Goal: Information Seeking & Learning: Understand process/instructions

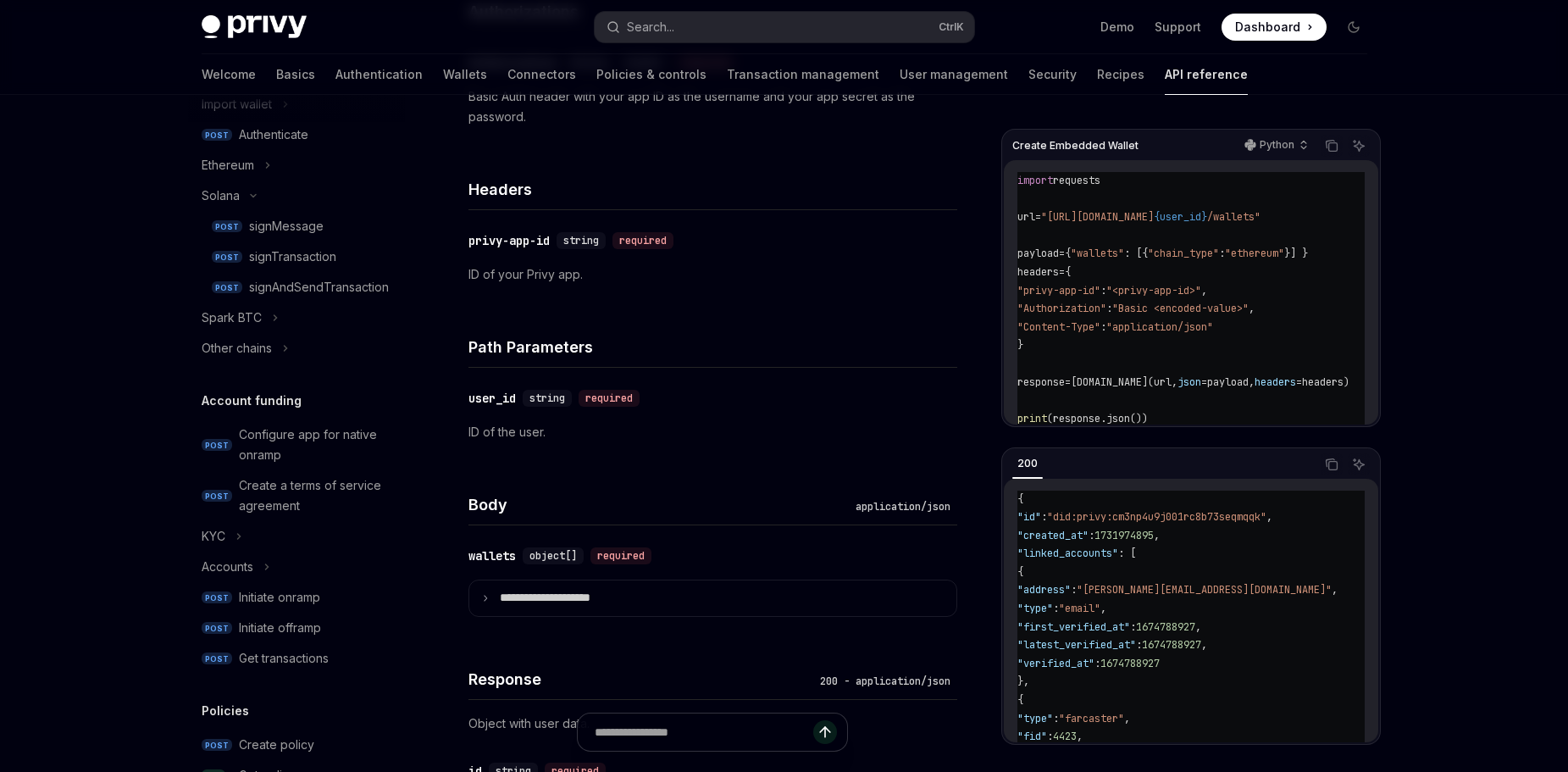
scroll to position [168, 0]
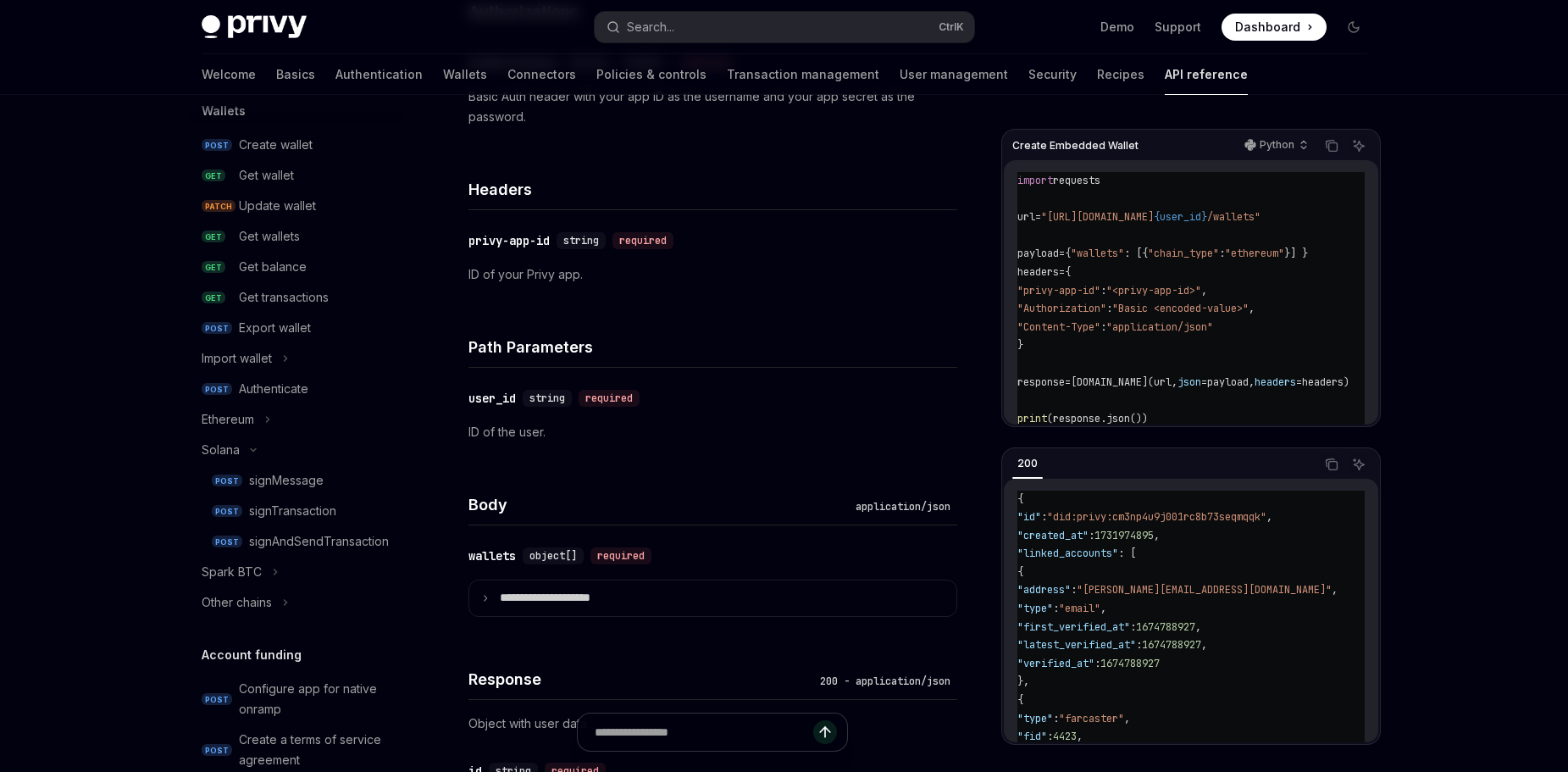
click at [288, 153] on div "Create wallet" at bounding box center [275, 145] width 73 height 20
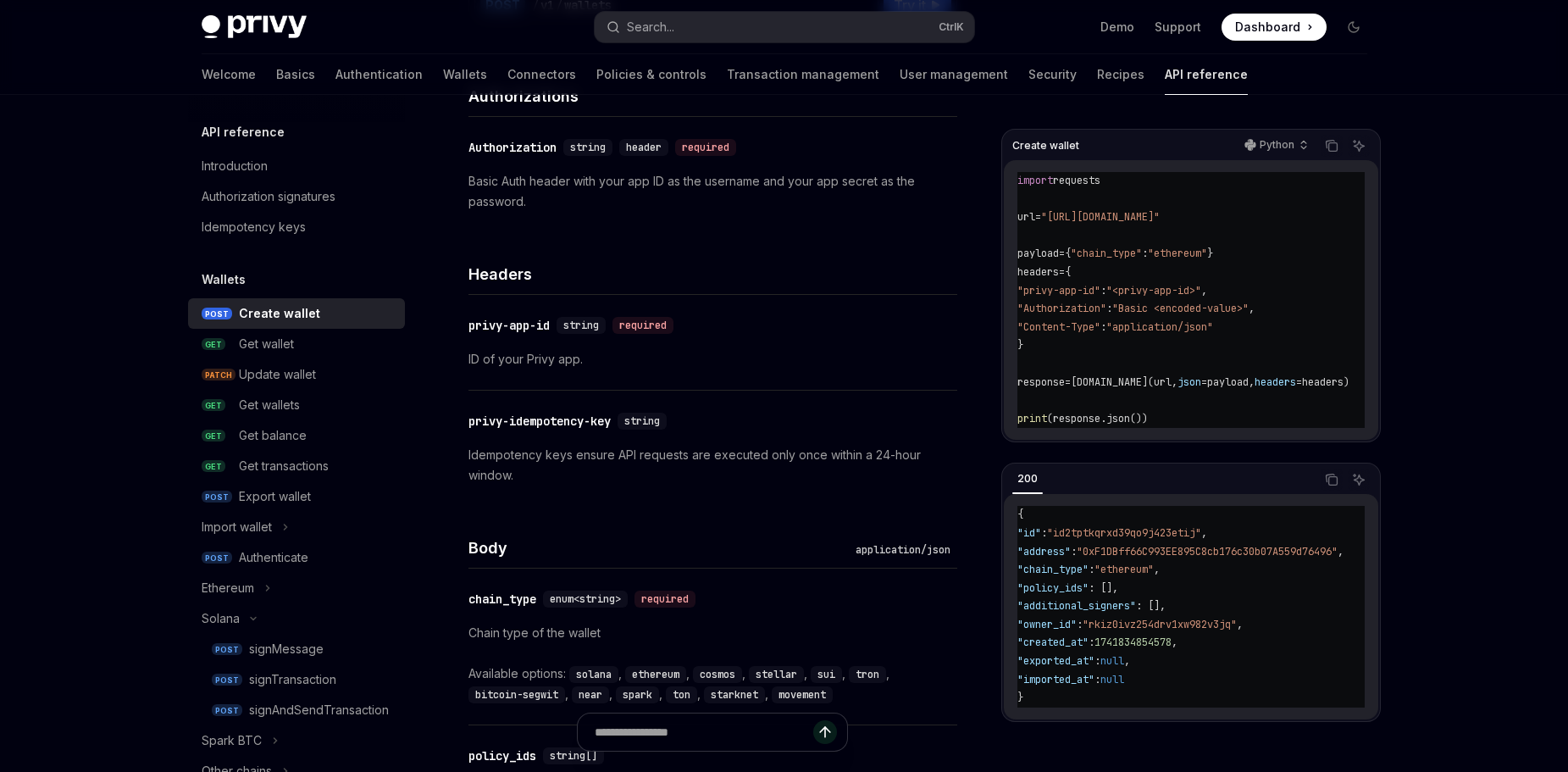
click at [295, 218] on div "Idempotency keys" at bounding box center [253, 227] width 104 height 20
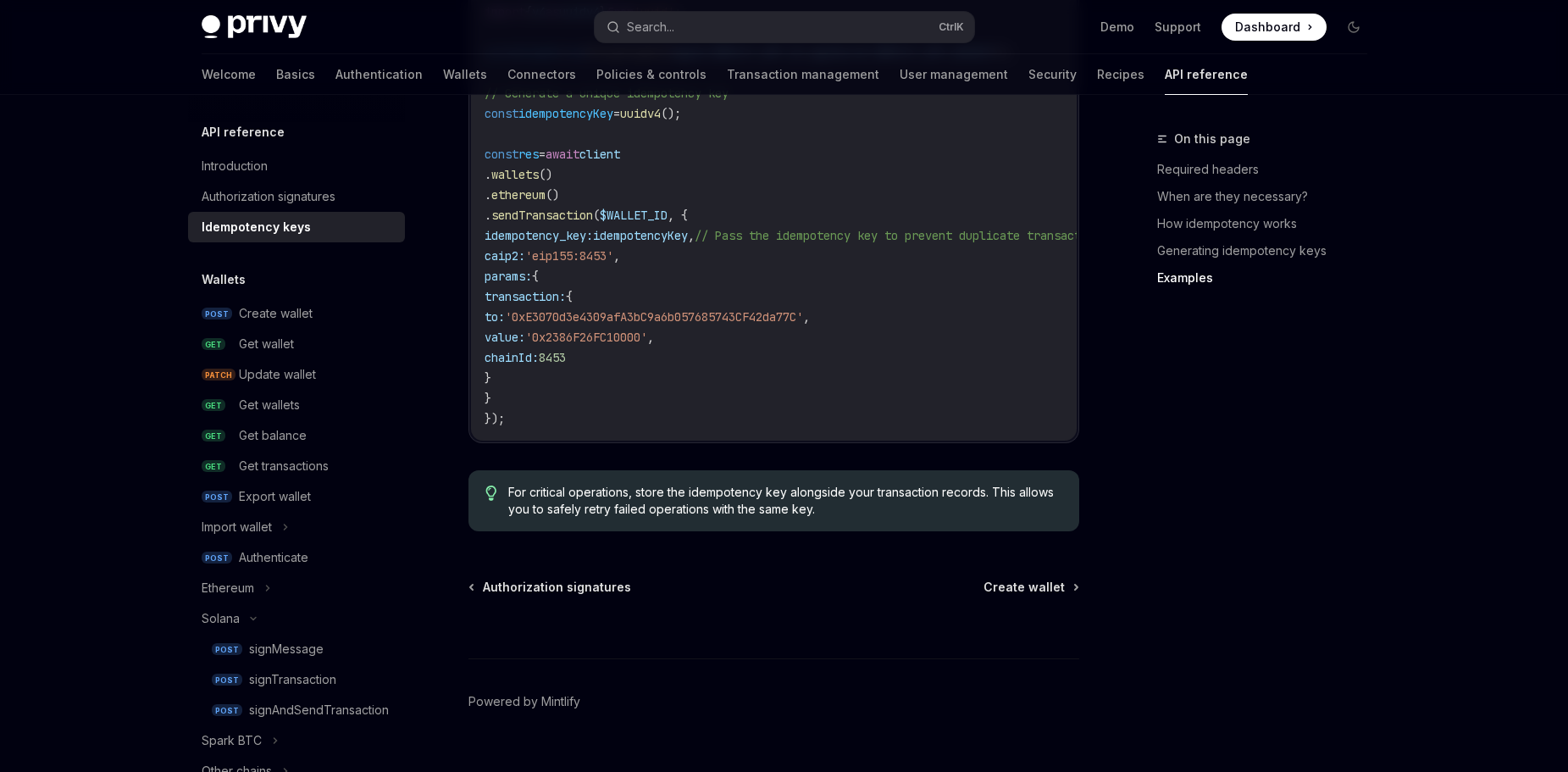
scroll to position [85, 0]
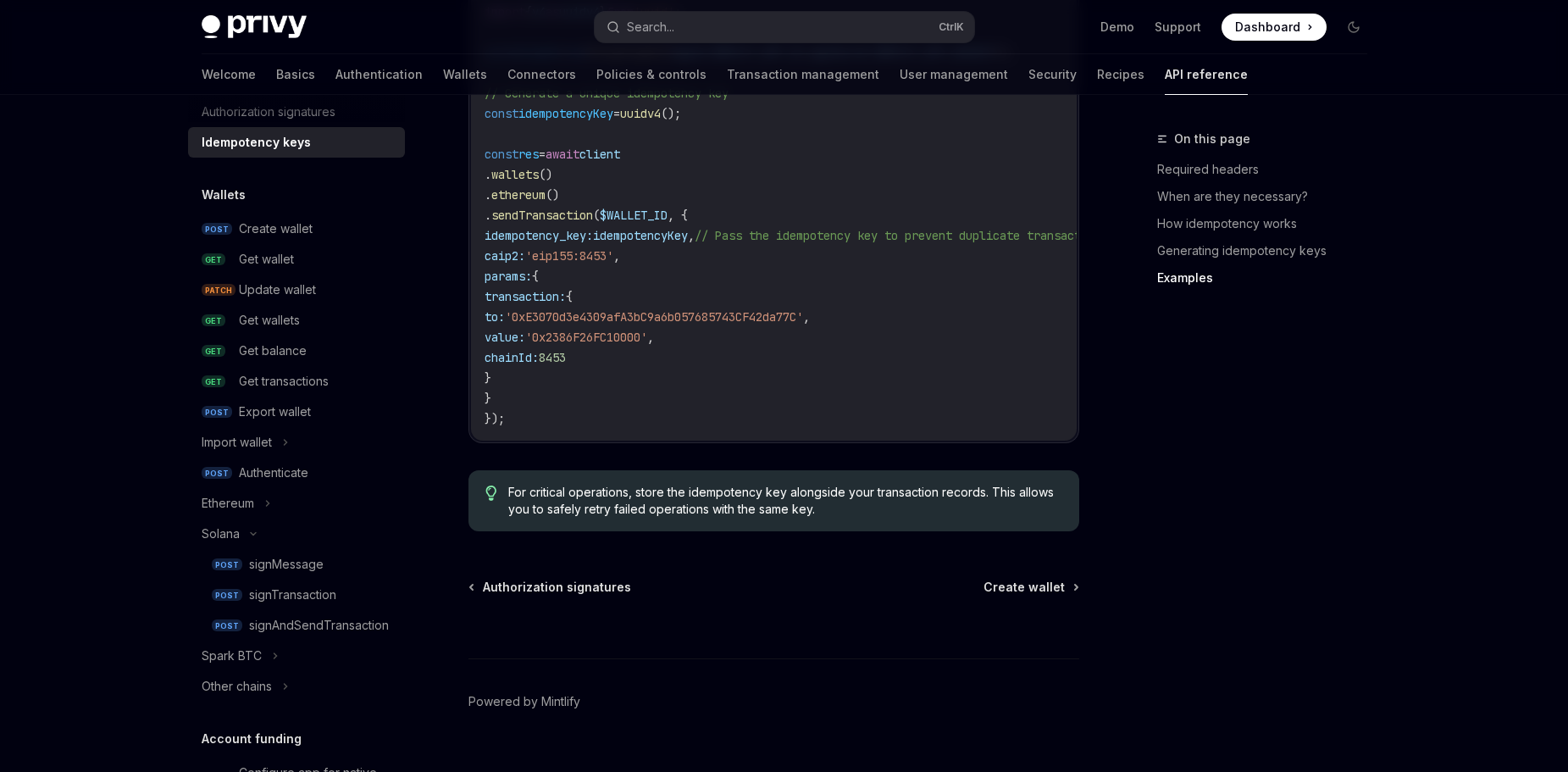
click at [296, 481] on div "Authenticate" at bounding box center [273, 472] width 70 height 20
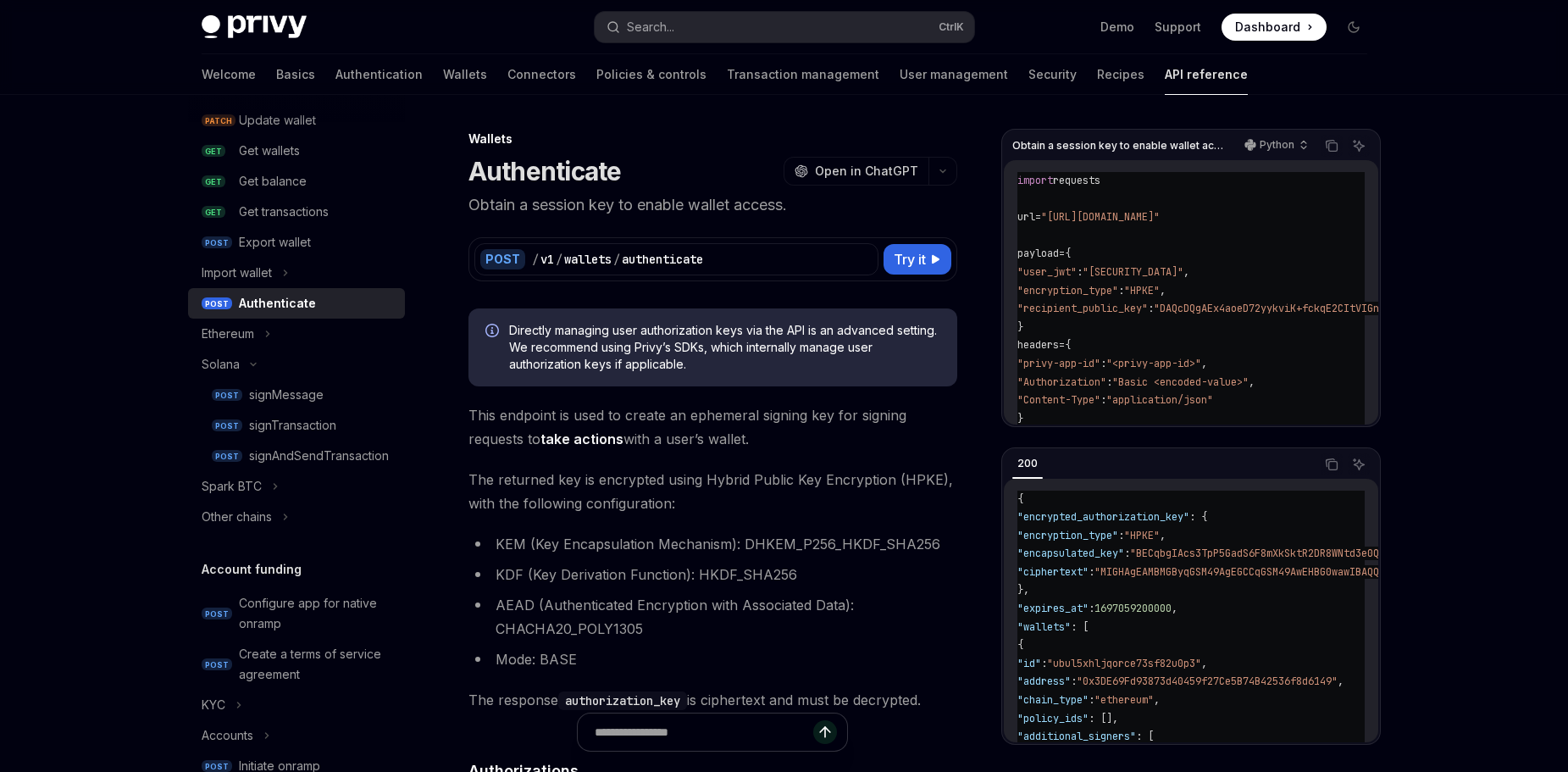
scroll to position [169, 0]
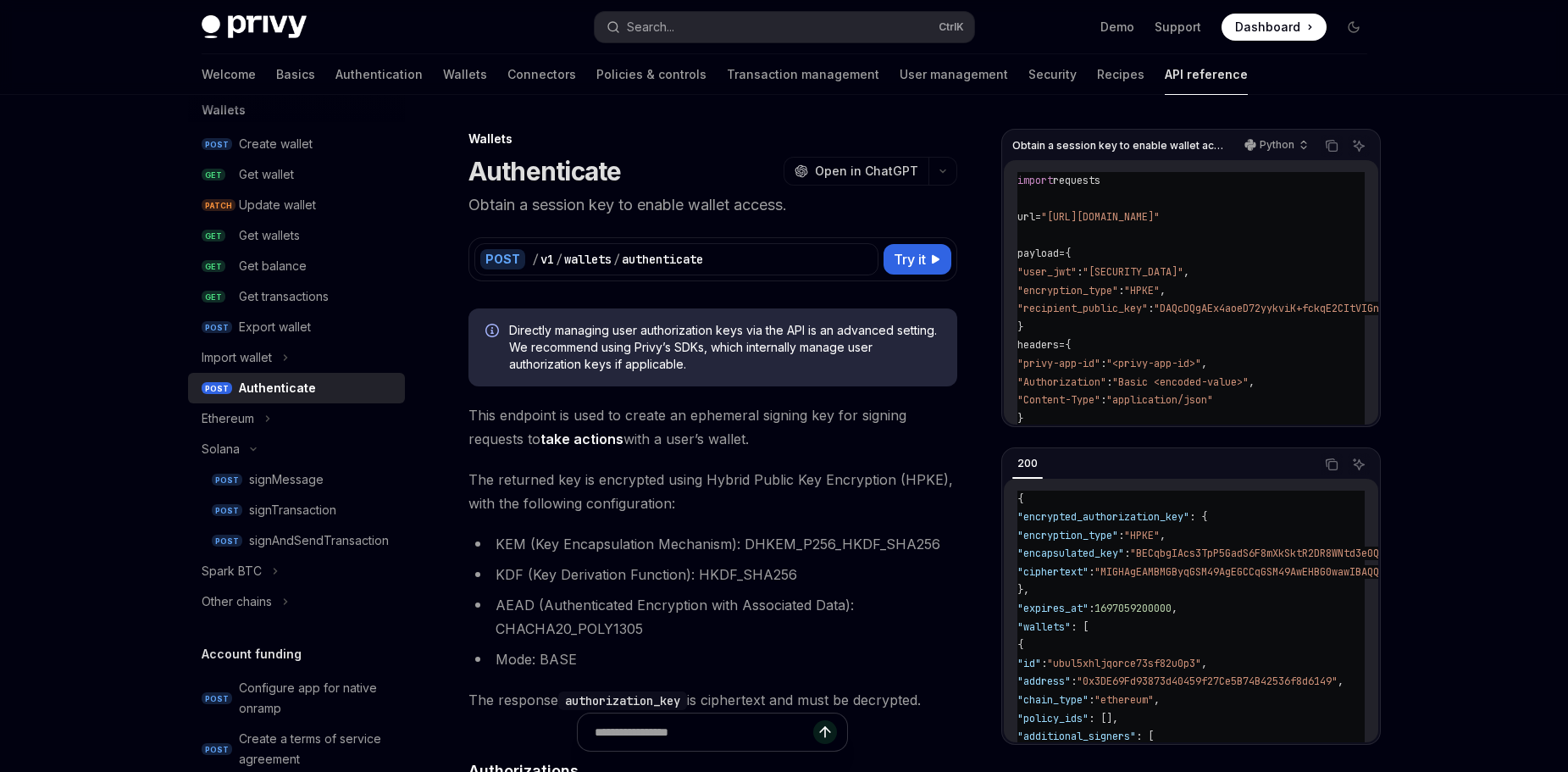
click at [304, 149] on div "Create wallet" at bounding box center [275, 144] width 73 height 20
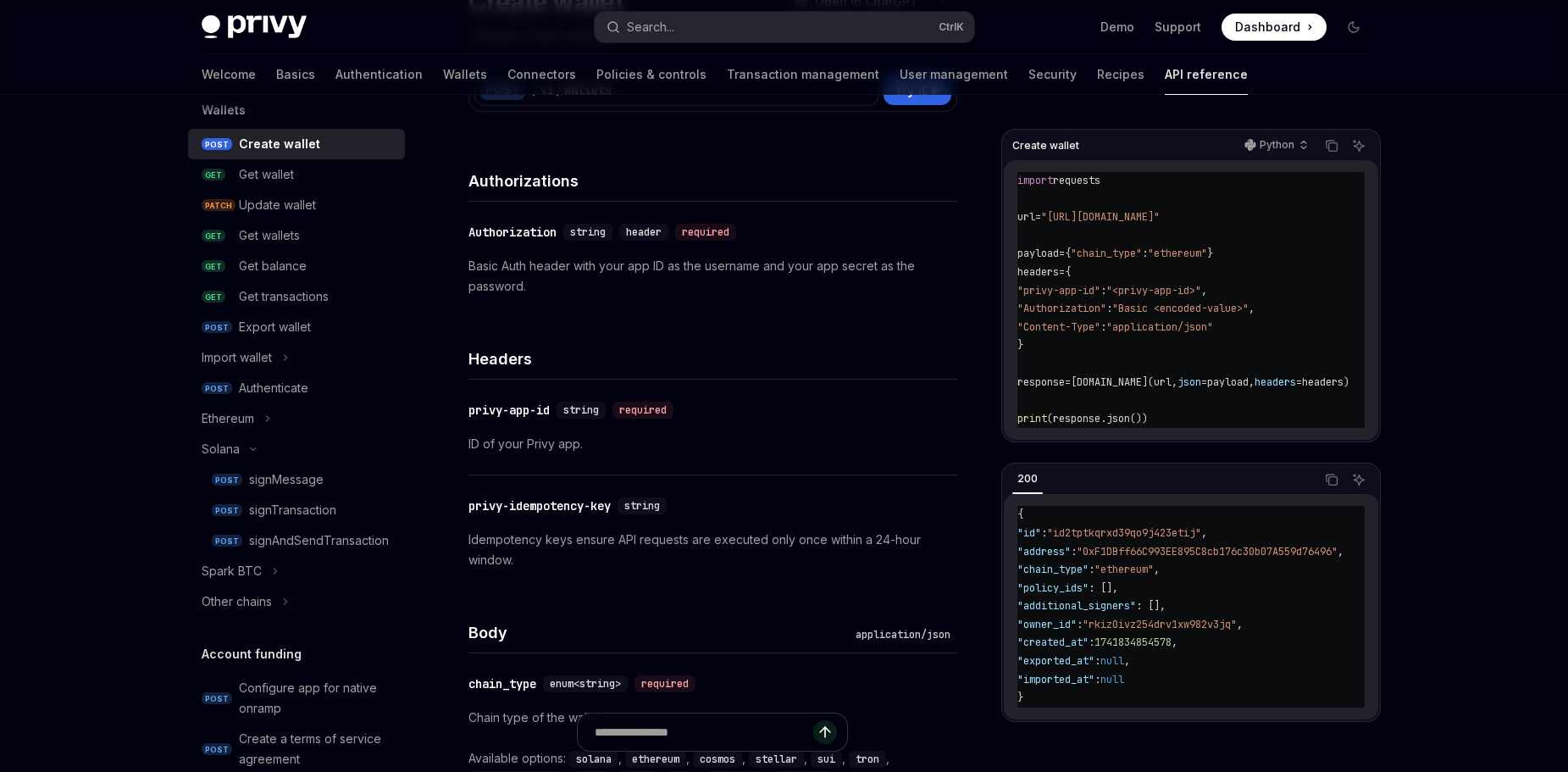
scroll to position [254, 0]
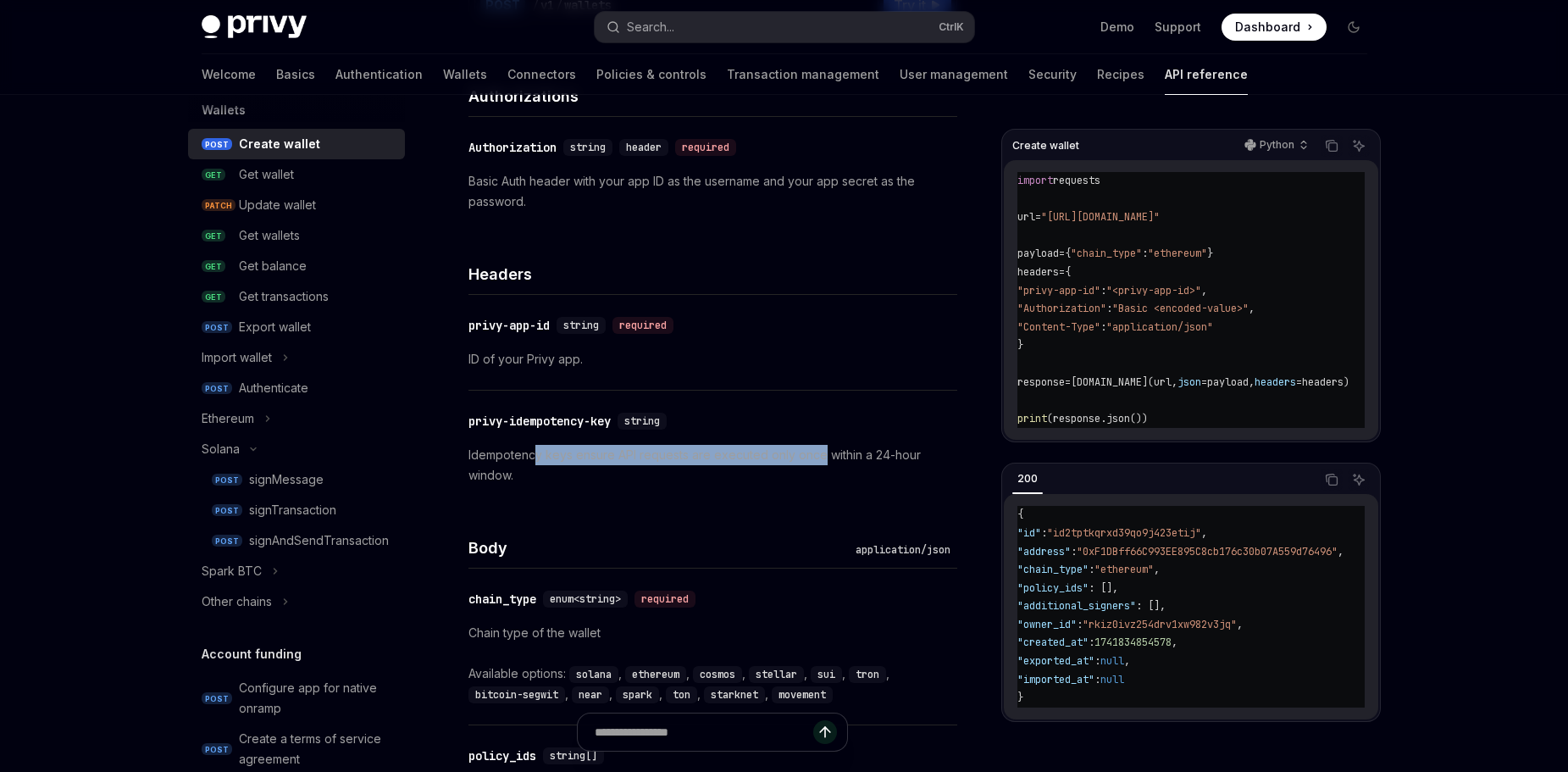
drag, startPoint x: 536, startPoint y: 457, endPoint x: 819, endPoint y: 462, distance: 283.0
click at [819, 462] on p "Idempotency keys ensure API requests are executed only once within a 24-hour wi…" at bounding box center [713, 464] width 489 height 41
click at [835, 459] on p "Idempotency keys ensure API requests are executed only once within a 24-hour wi…" at bounding box center [713, 464] width 489 height 41
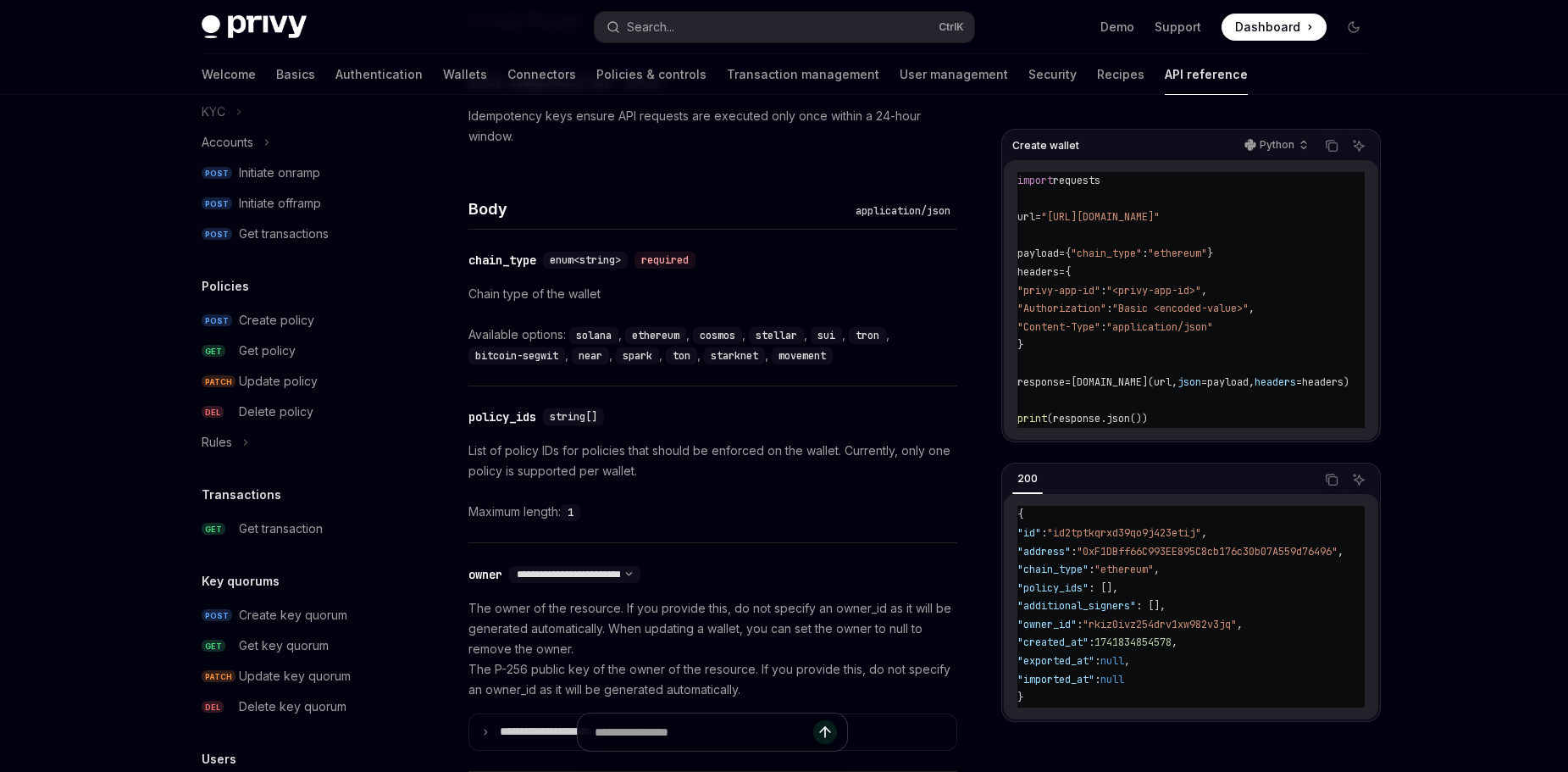
scroll to position [1016, 0]
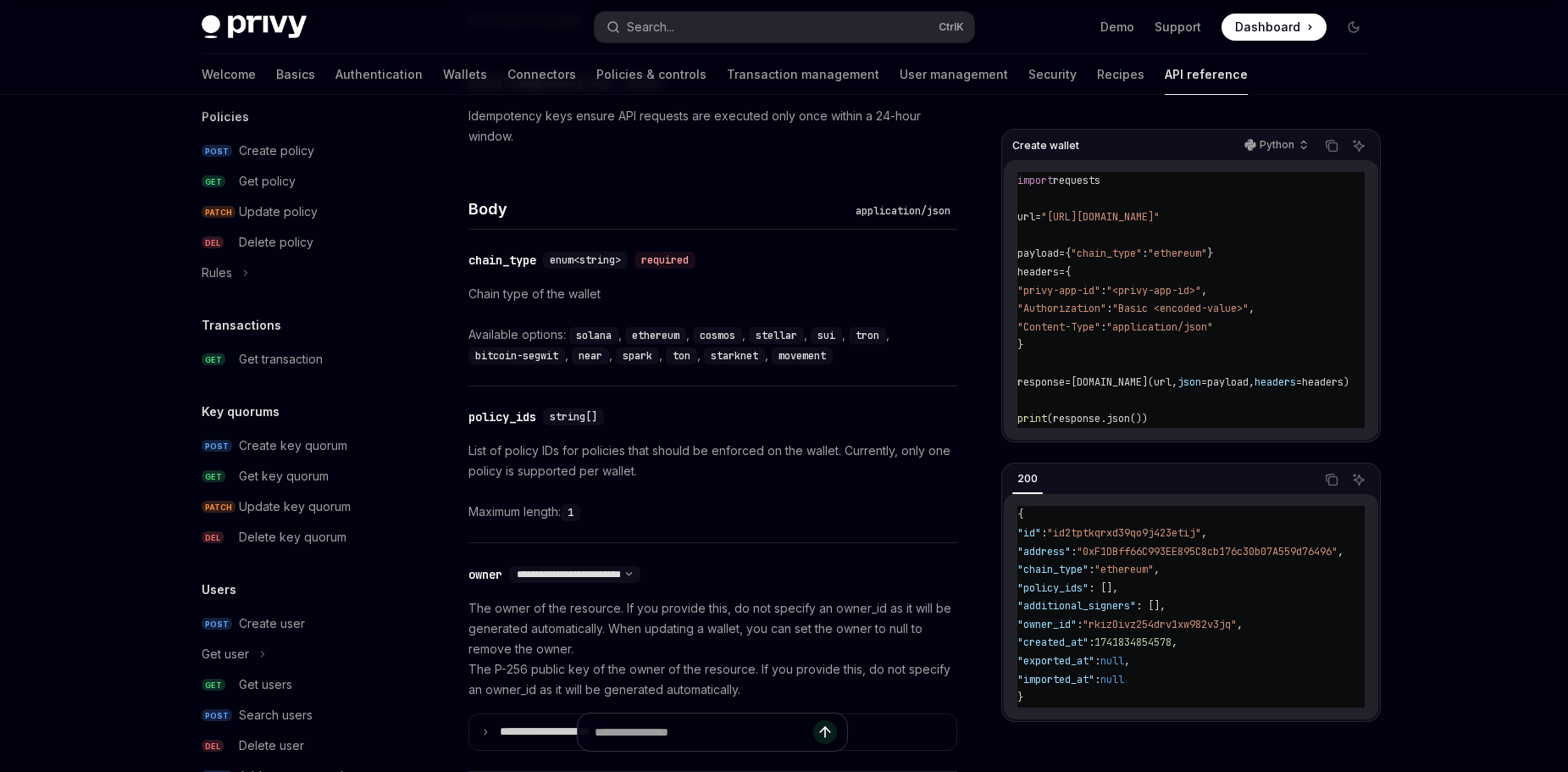
click at [265, 437] on div "Create key quorum" at bounding box center [293, 445] width 109 height 20
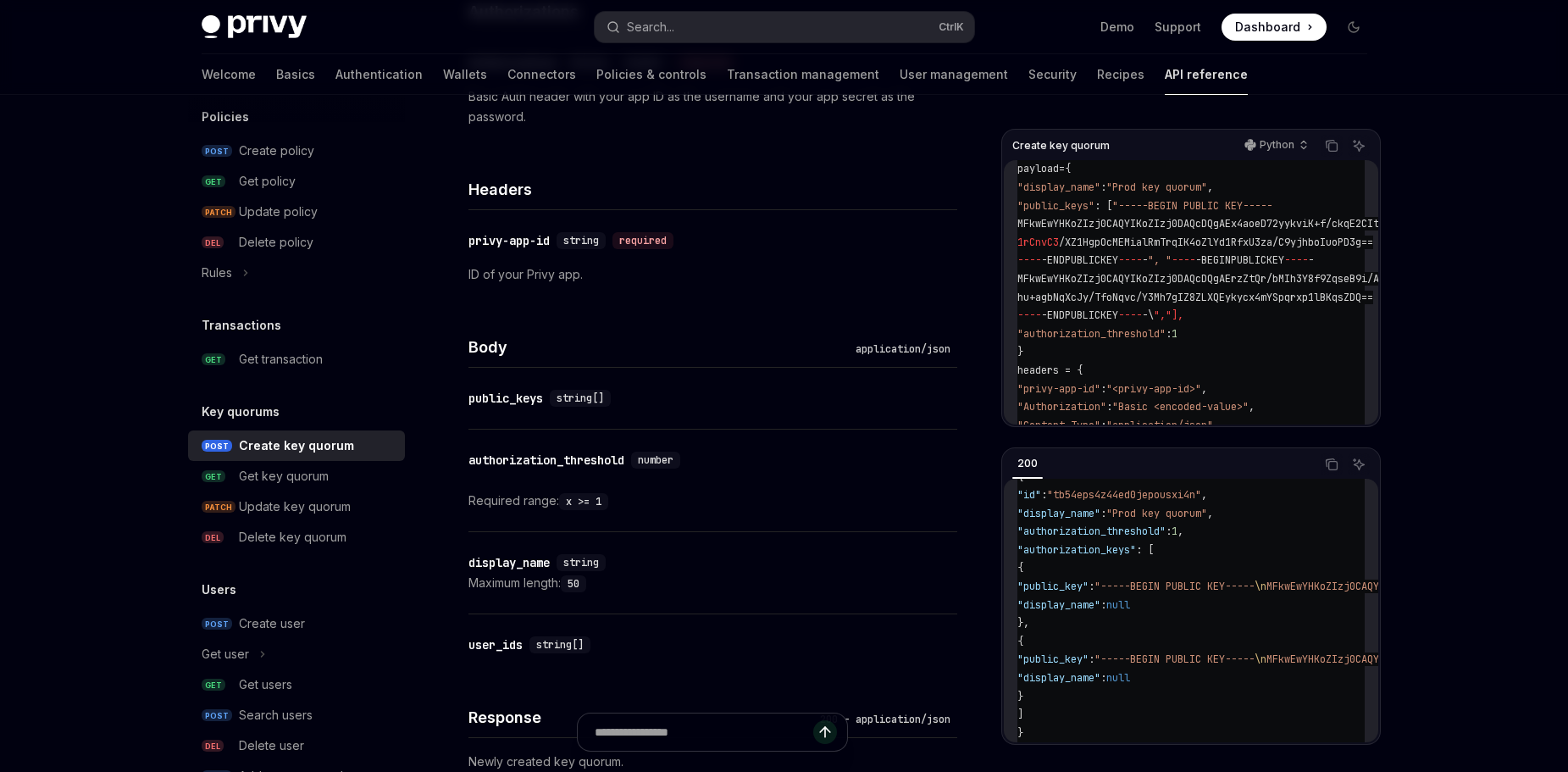
scroll to position [424, 0]
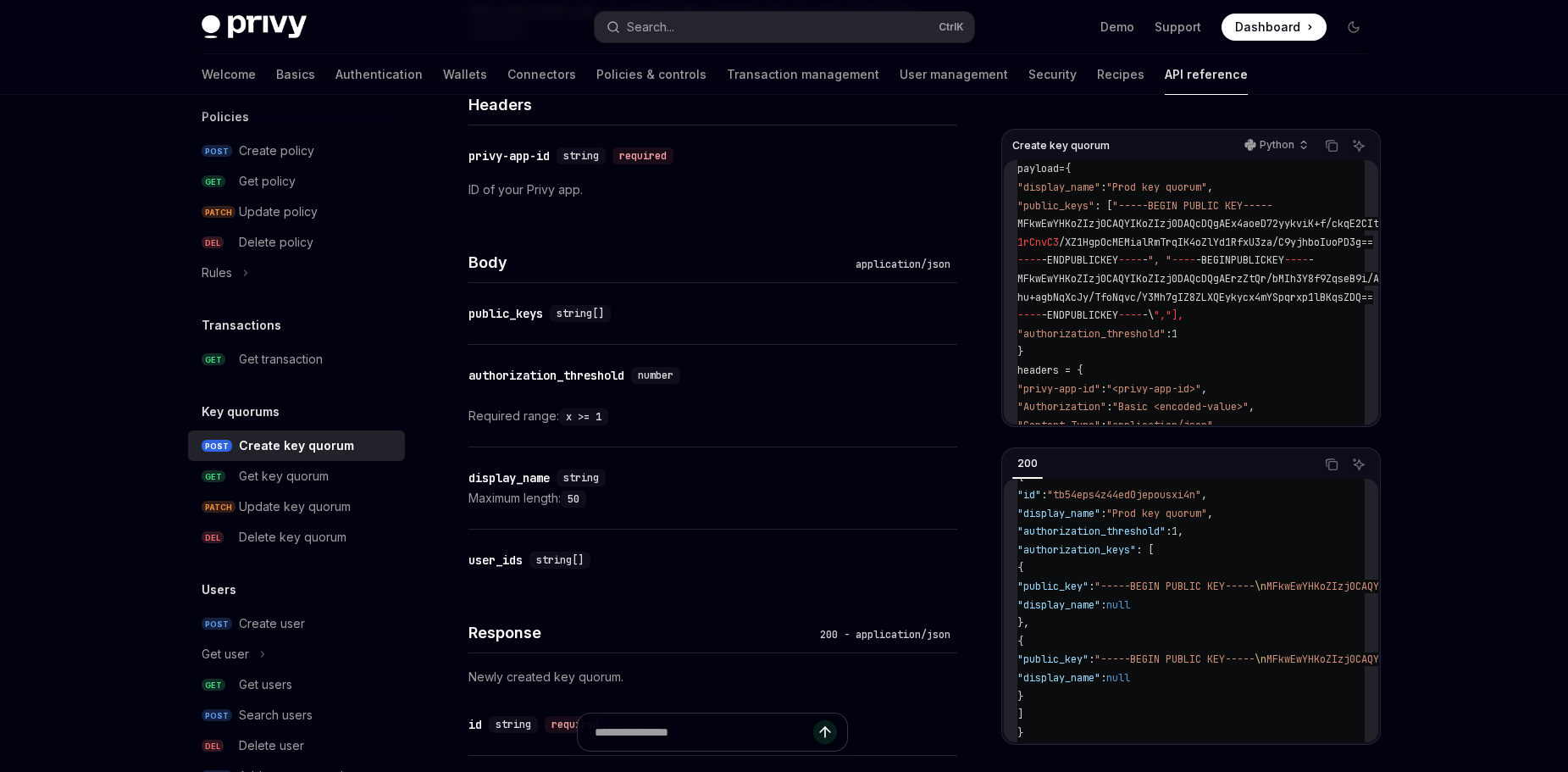
click at [326, 619] on div "Create user" at bounding box center [317, 624] width 156 height 20
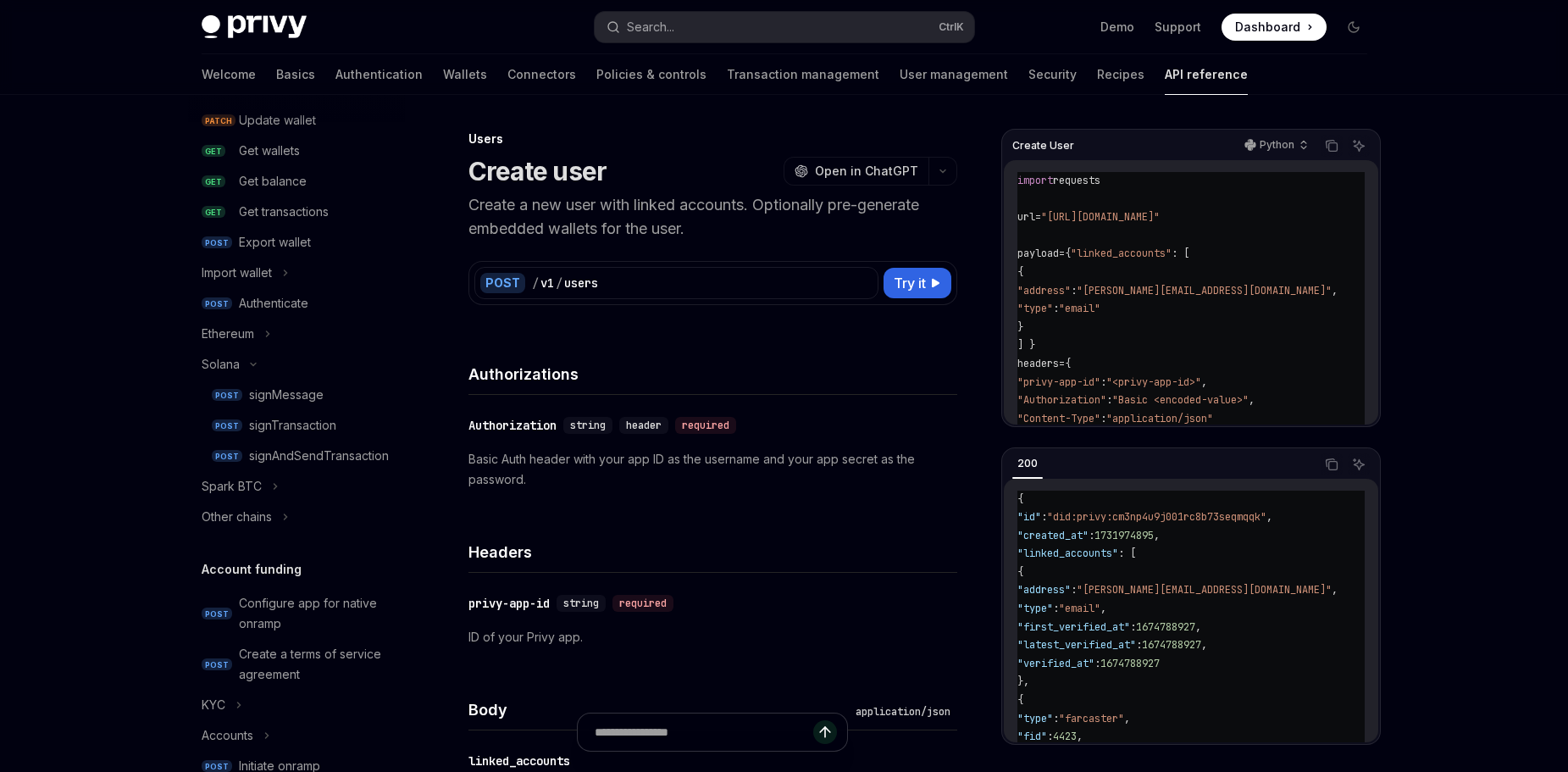
scroll to position [169, 0]
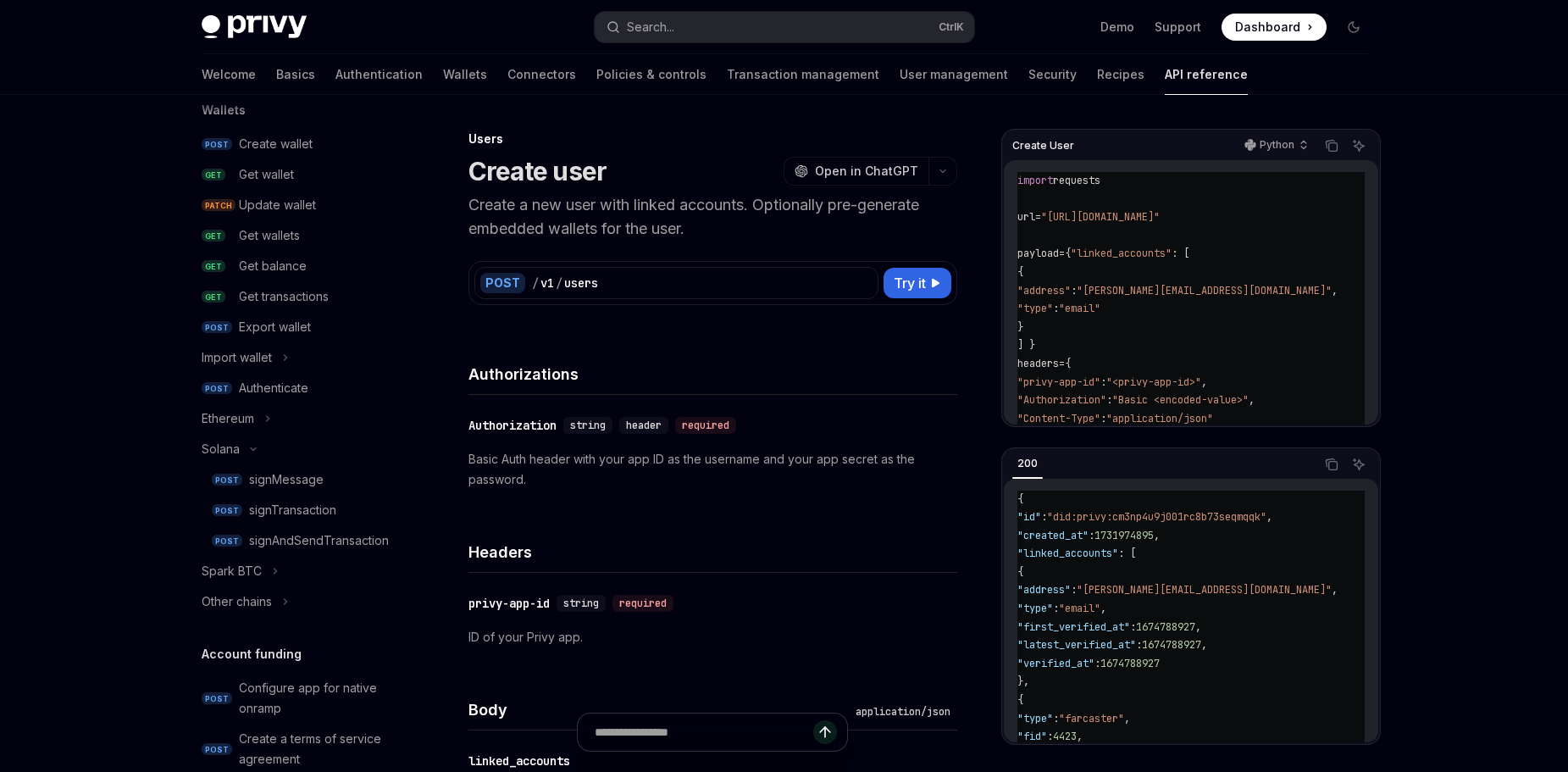
click at [280, 144] on div "Create wallet" at bounding box center [275, 144] width 73 height 20
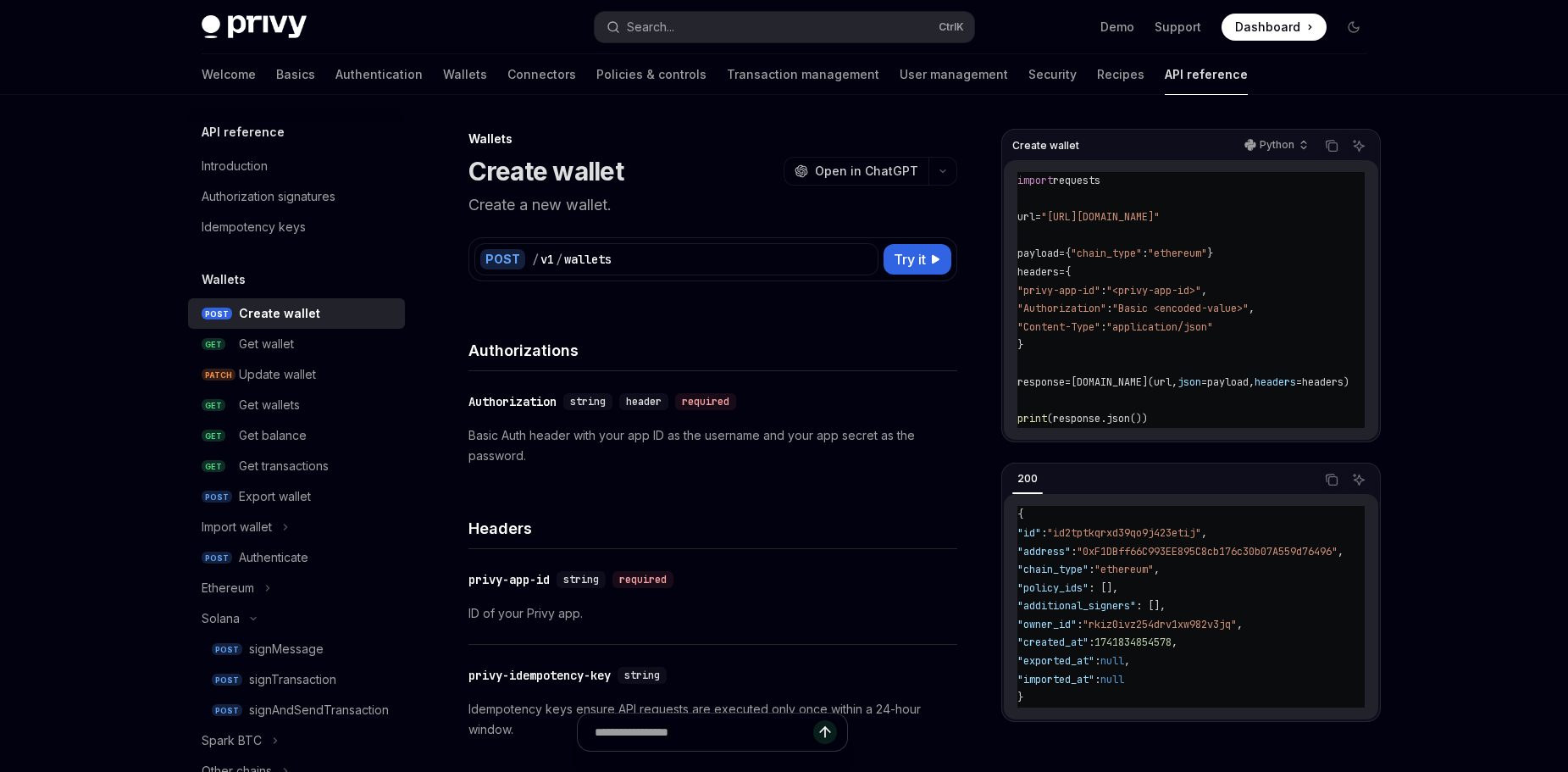
click at [221, 282] on h5 "Wallets" at bounding box center [223, 280] width 44 height 20
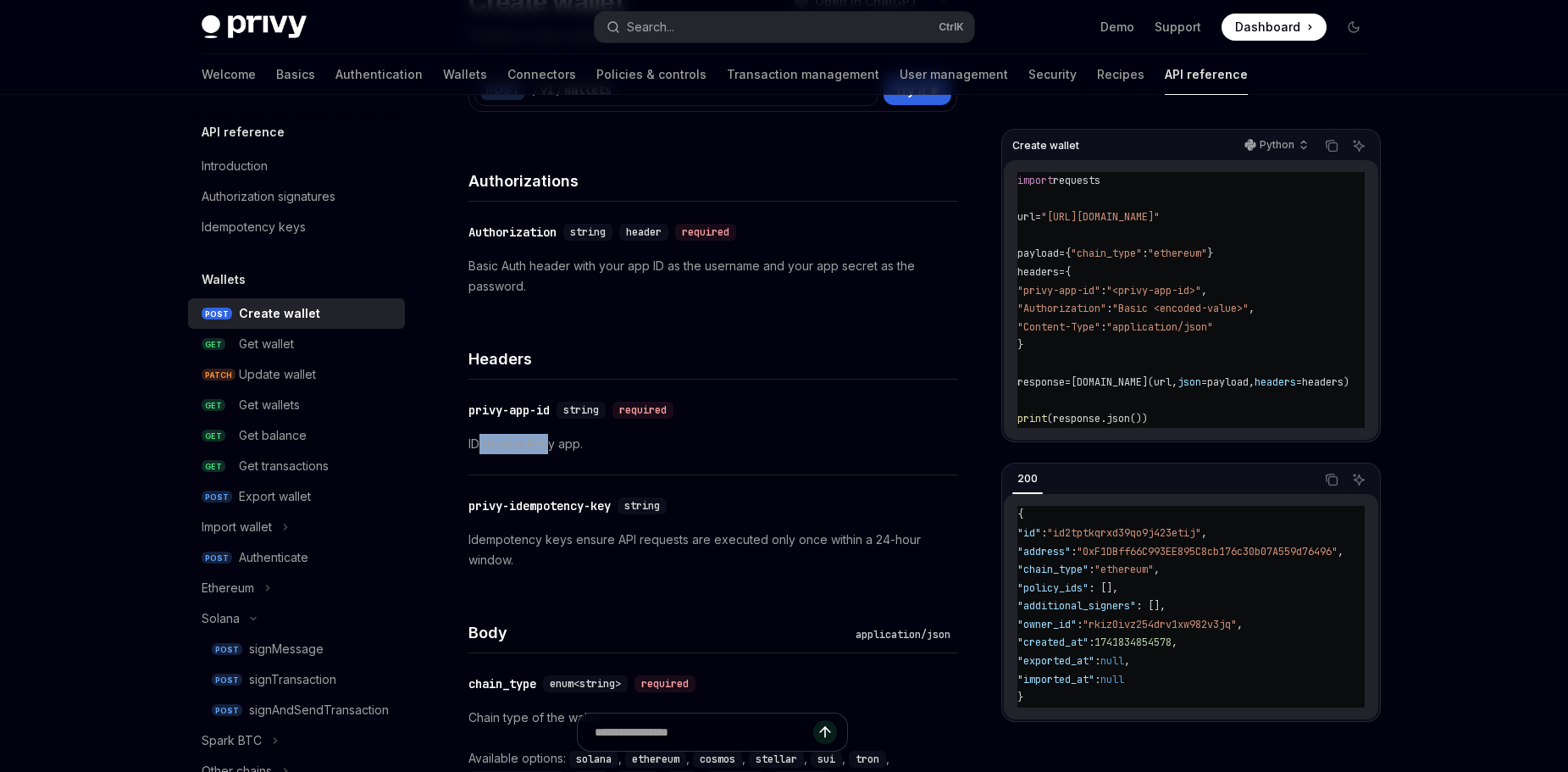
drag, startPoint x: 477, startPoint y: 444, endPoint x: 547, endPoint y: 444, distance: 70.0
click at [547, 444] on p "ID of your Privy app." at bounding box center [713, 443] width 489 height 20
click at [588, 451] on p "ID of your Privy app." at bounding box center [713, 443] width 489 height 20
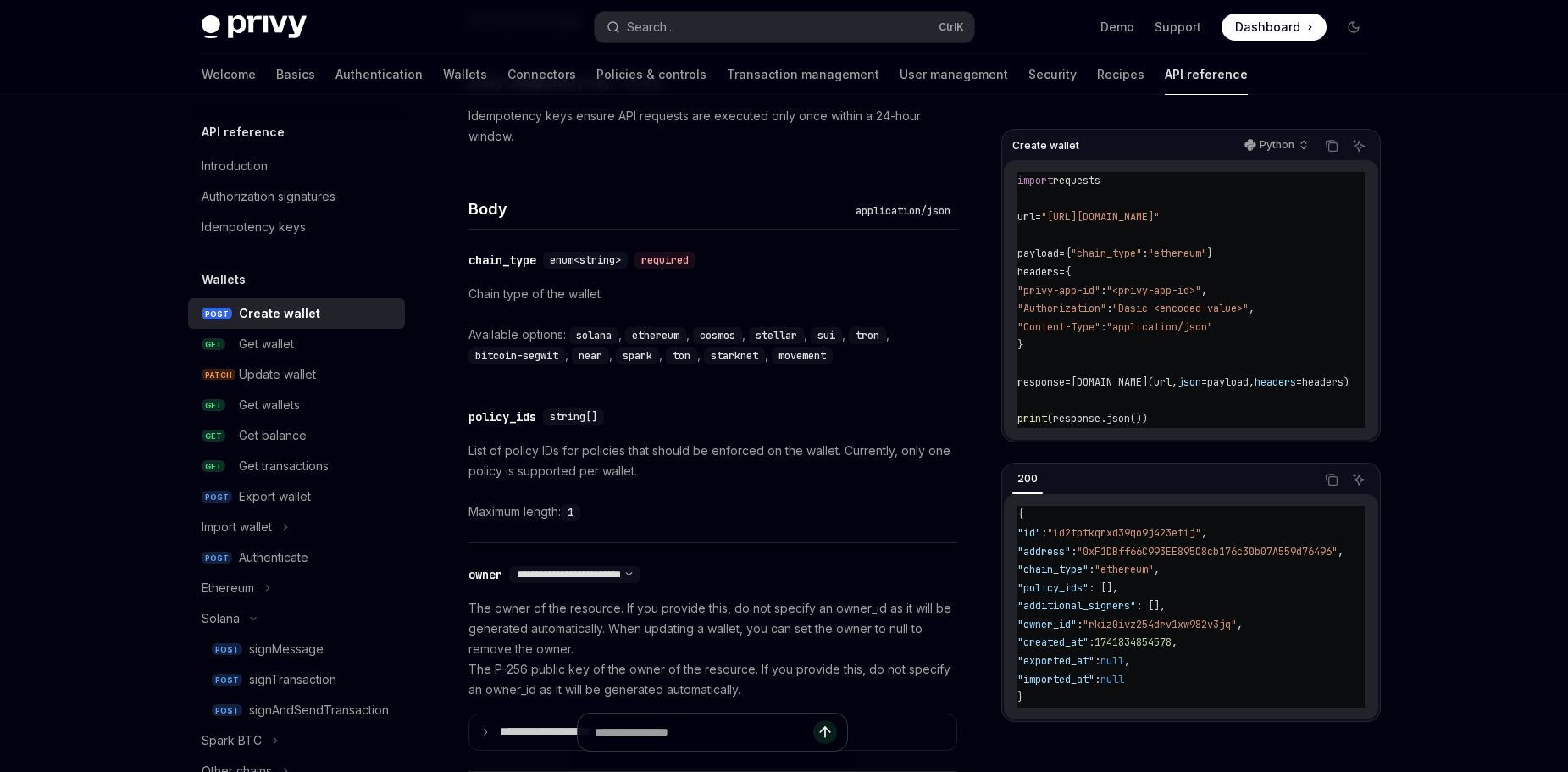
scroll to position [763, 0]
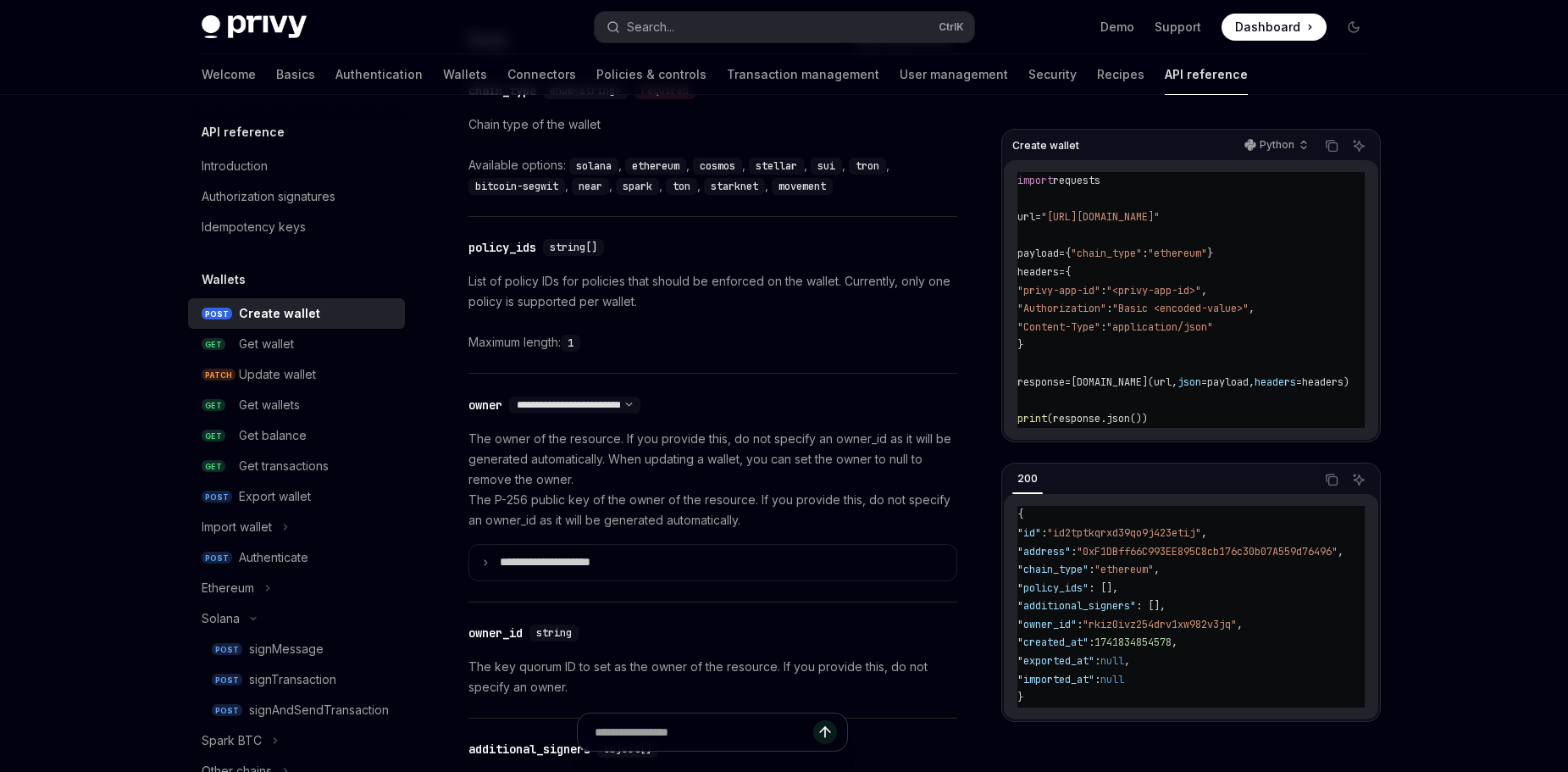
click at [544, 411] on div "**********" at bounding box center [575, 405] width 131 height 17
click at [547, 404] on select "**********" at bounding box center [575, 405] width 131 height 14
click at [510, 398] on select "**********" at bounding box center [575, 405] width 131 height 14
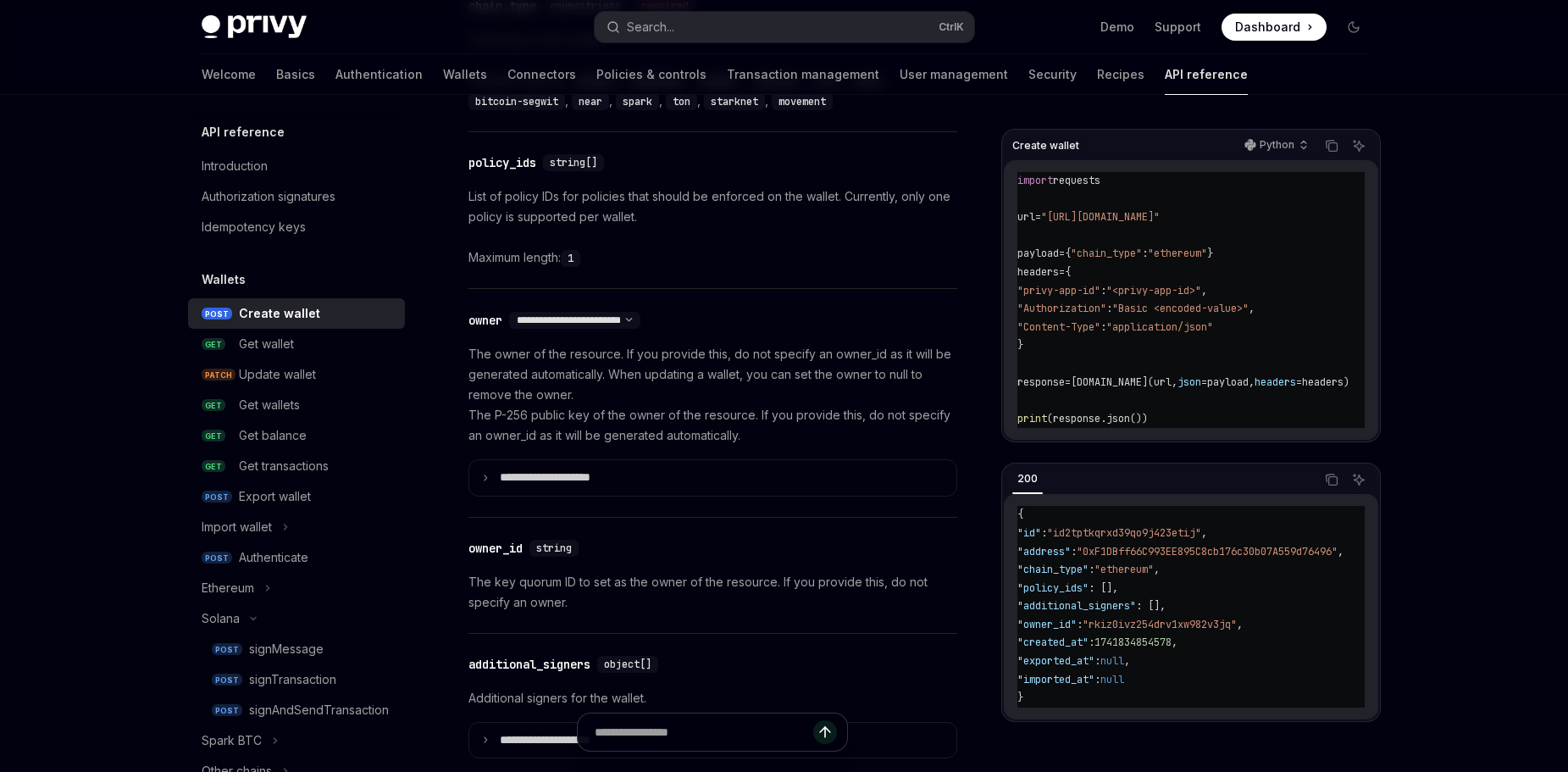
click at [584, 472] on p "**********" at bounding box center [558, 478] width 118 height 15
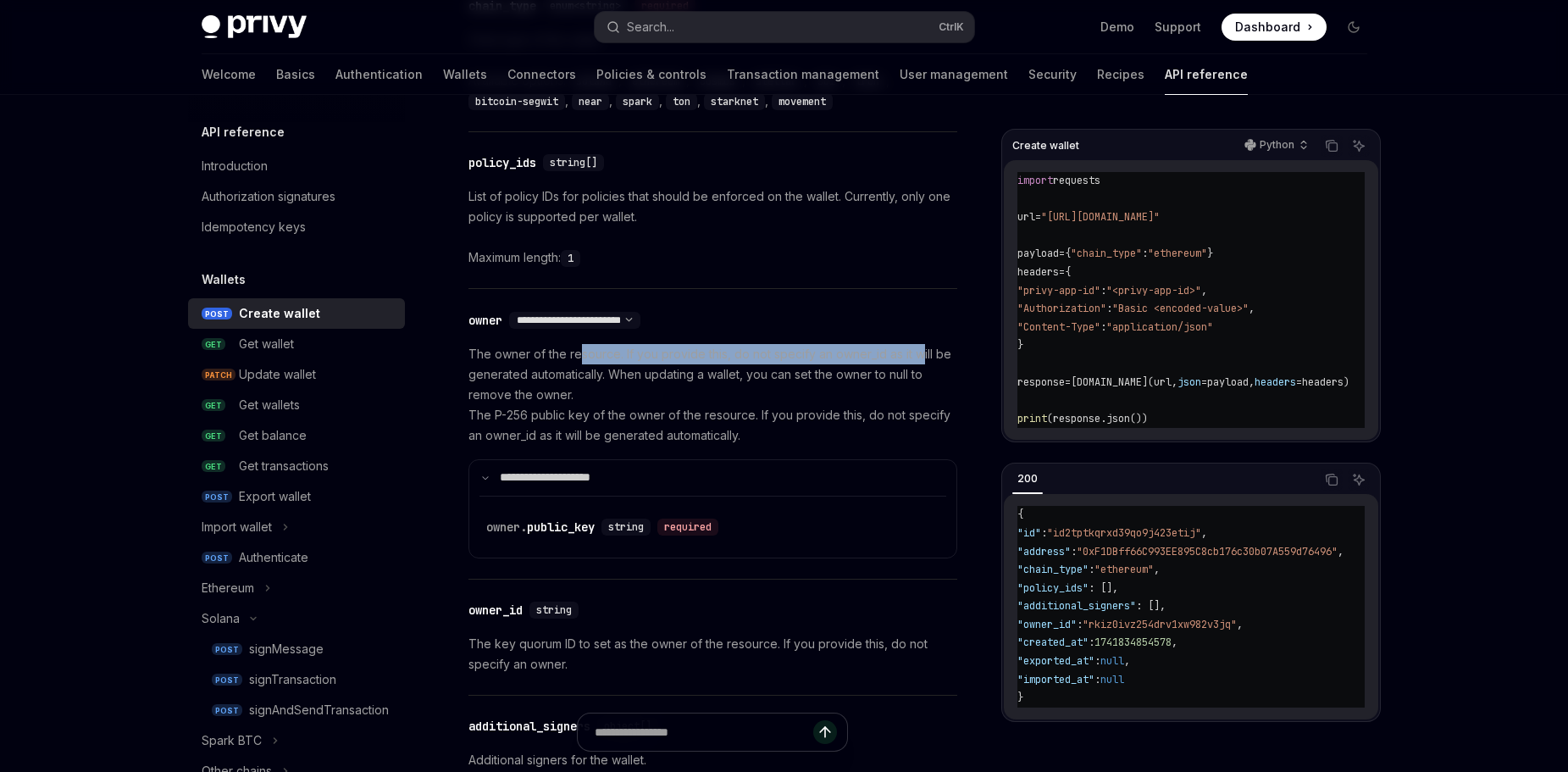
drag, startPoint x: 581, startPoint y: 351, endPoint x: 921, endPoint y: 355, distance: 340.0
click at [921, 355] on p "The owner of the resource. If you provide this, do not specify an owner_id as i…" at bounding box center [713, 395] width 489 height 101
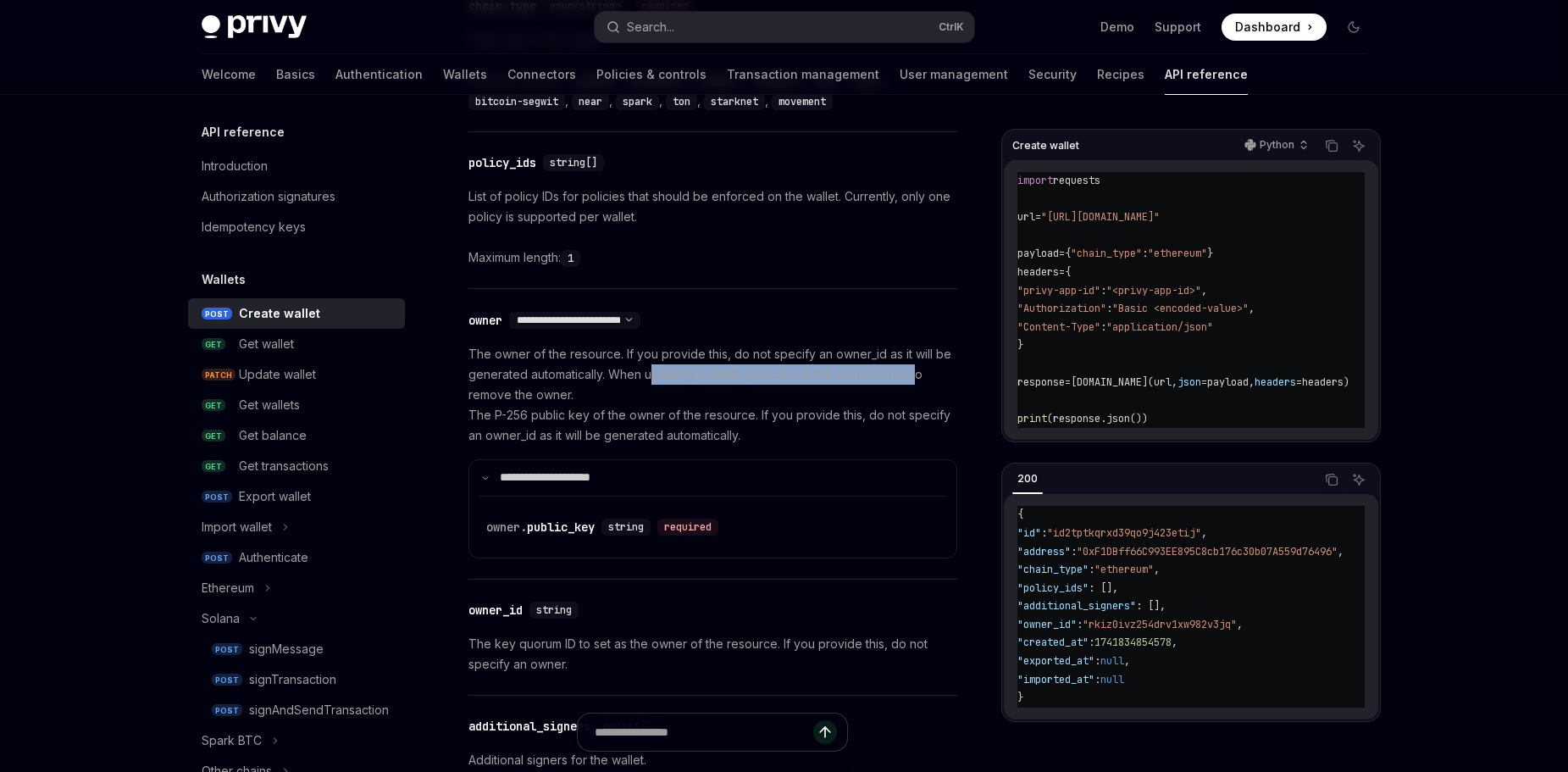
drag, startPoint x: 655, startPoint y: 377, endPoint x: 915, endPoint y: 371, distance: 260.1
click at [915, 371] on p "The owner of the resource. If you provide this, do not specify an owner_id as i…" at bounding box center [713, 395] width 489 height 101
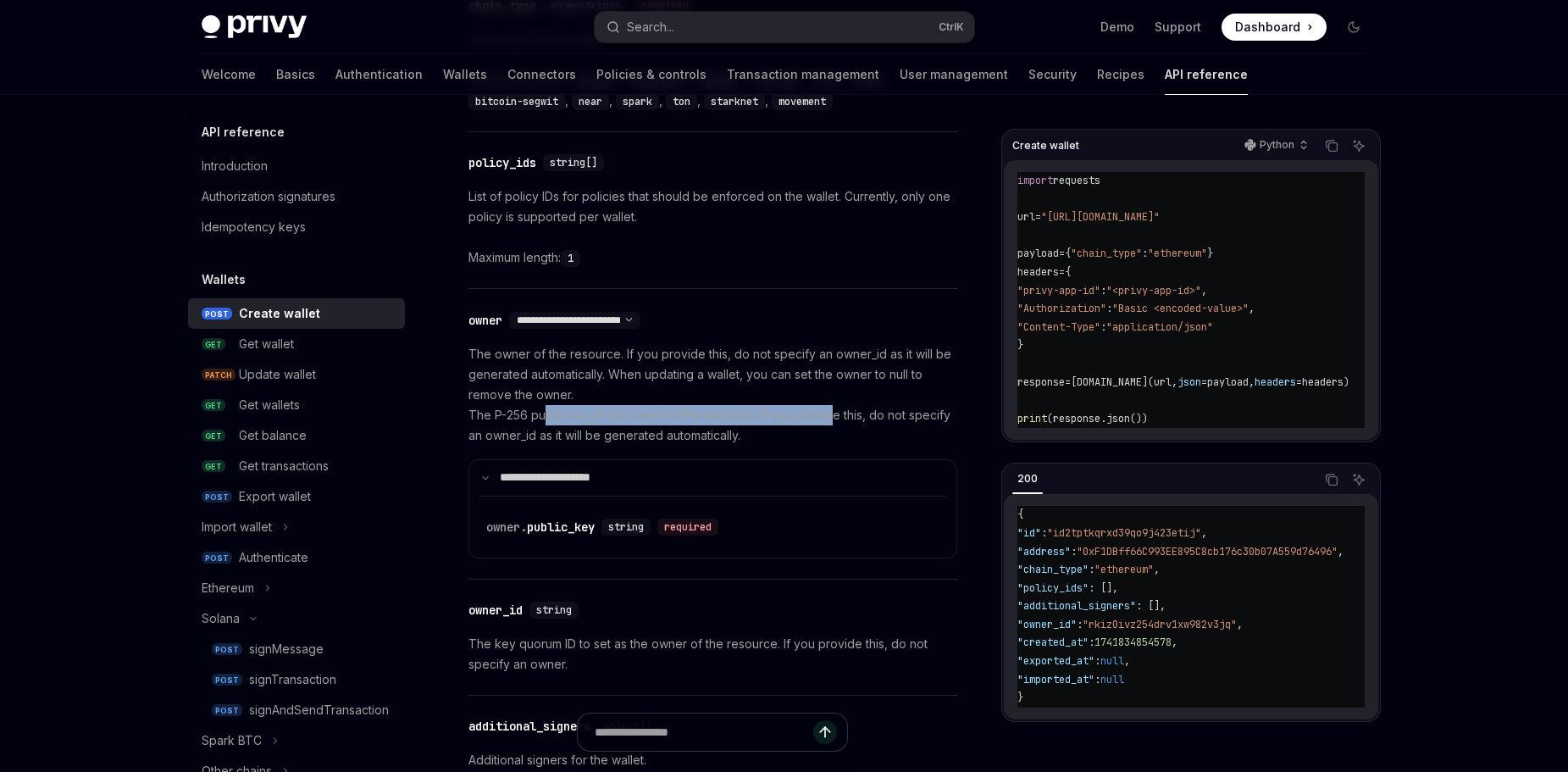
drag, startPoint x: 542, startPoint y: 411, endPoint x: 810, endPoint y: 423, distance: 268.3
click at [830, 406] on p "The owner of the resource. If you provide this, do not specify an owner_id as i…" at bounding box center [713, 395] width 489 height 101
click at [535, 384] on p "The owner of the resource. If you provide this, do not specify an owner_id as i…" at bounding box center [713, 395] width 489 height 101
click at [571, 533] on div "owner. public_key" at bounding box center [540, 527] width 109 height 17
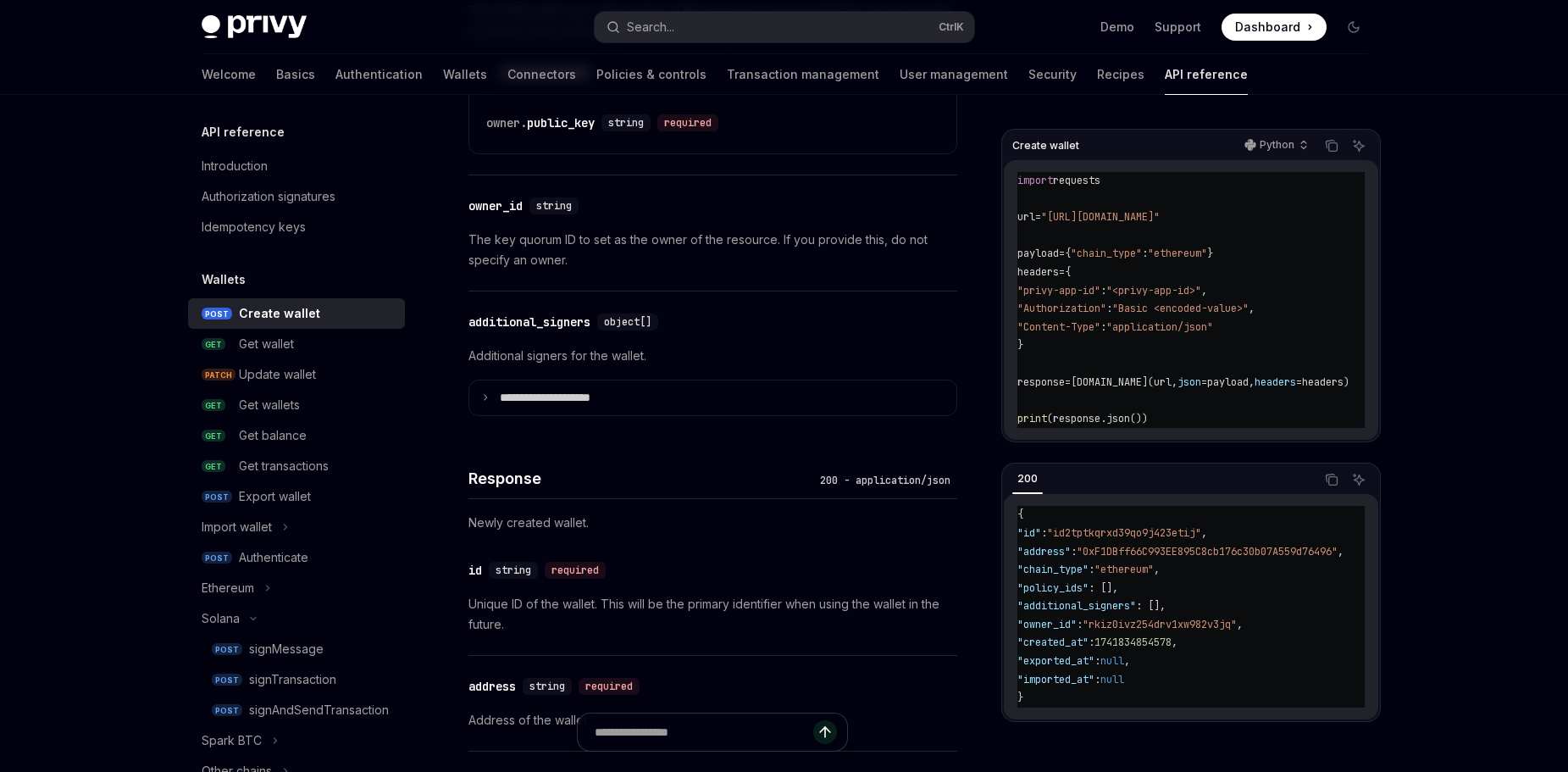
scroll to position [1082, 0]
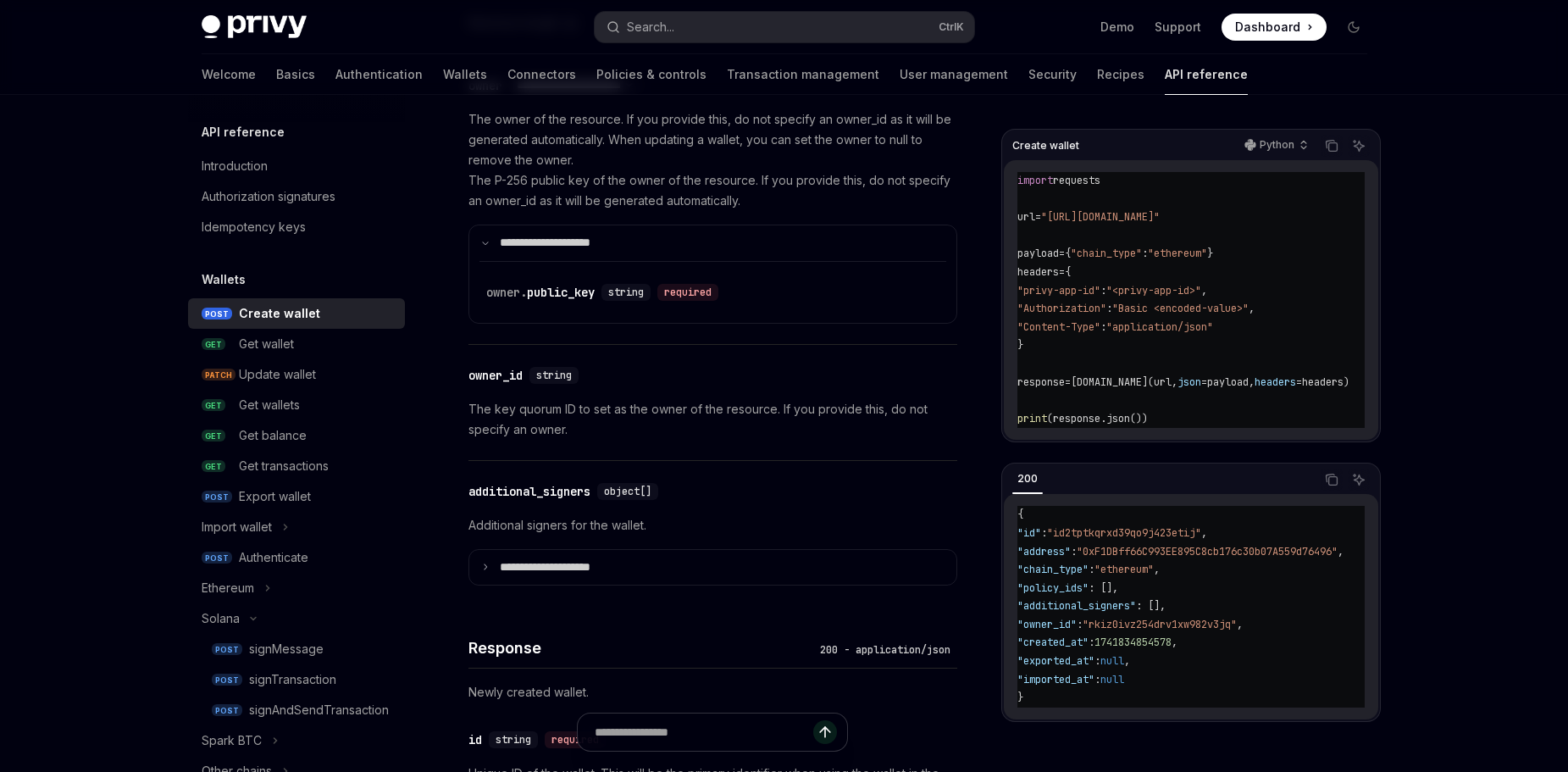
click at [517, 410] on p "The key quorum ID to set as the owner of the resource. If you provide this, do …" at bounding box center [713, 419] width 489 height 41
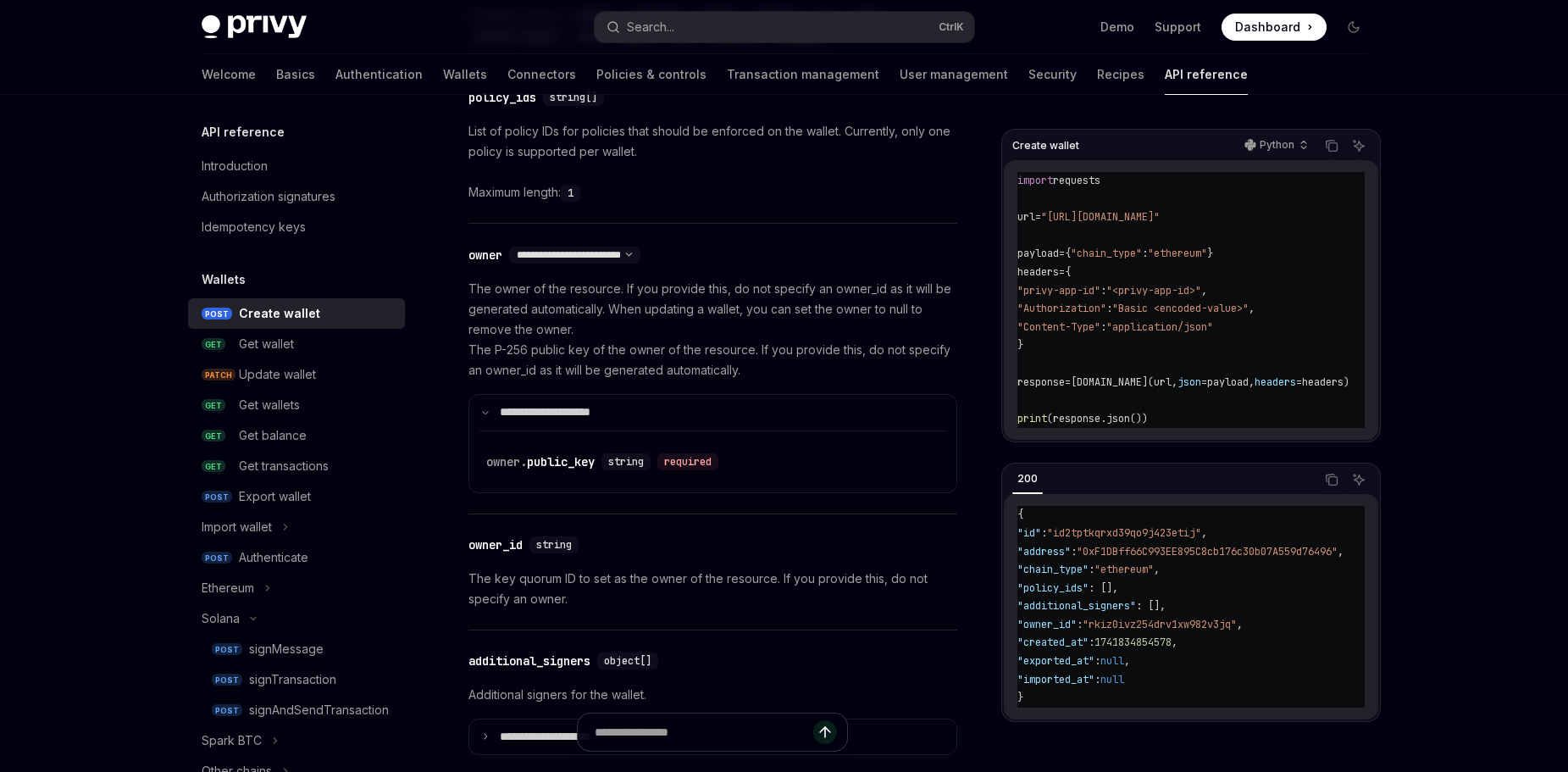
scroll to position [828, 0]
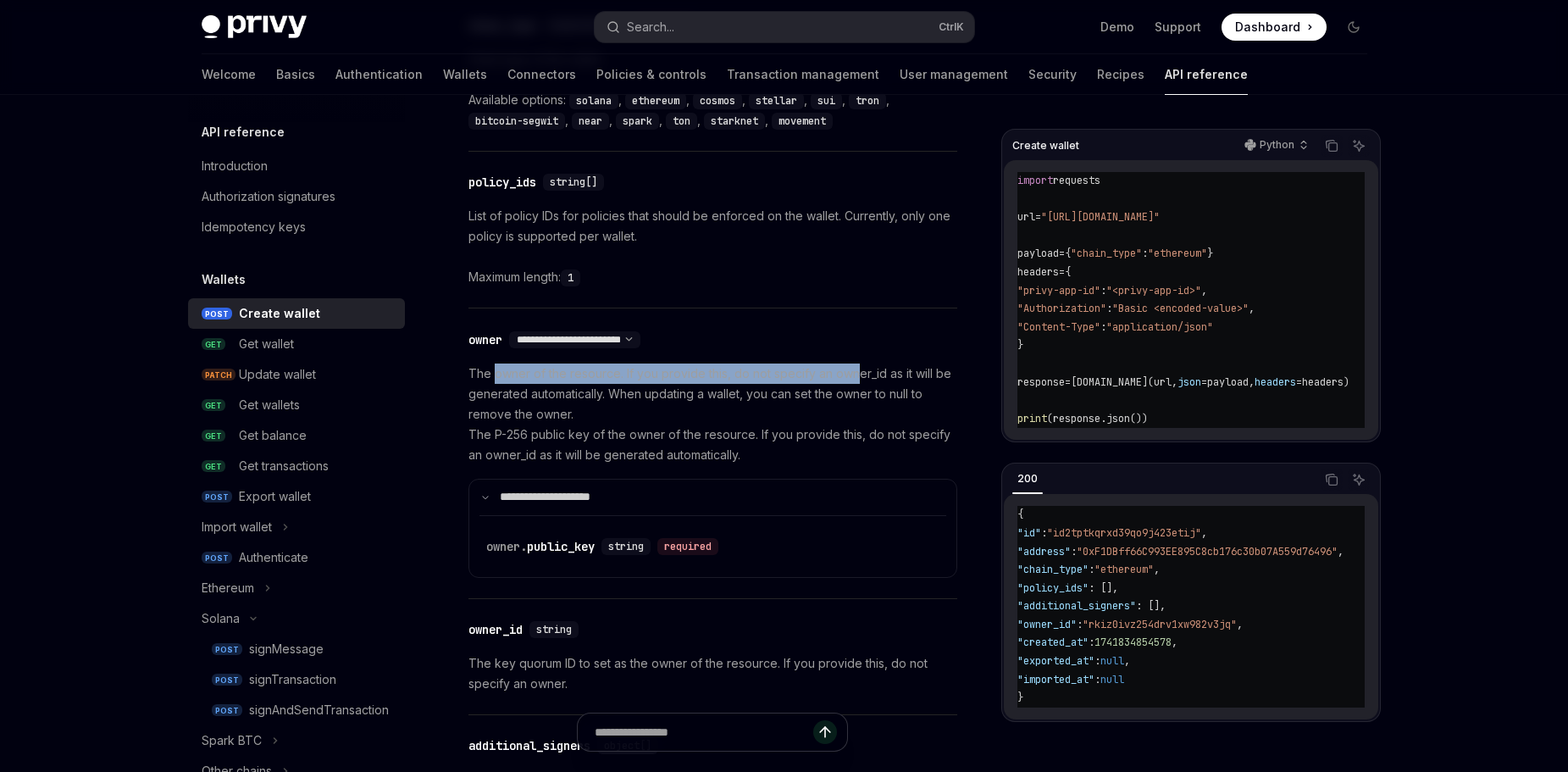
drag, startPoint x: 496, startPoint y: 377, endPoint x: 851, endPoint y: 378, distance: 355.0
click at [851, 378] on p "The owner of the resource. If you provide this, do not specify an owner_id as i…" at bounding box center [713, 415] width 489 height 101
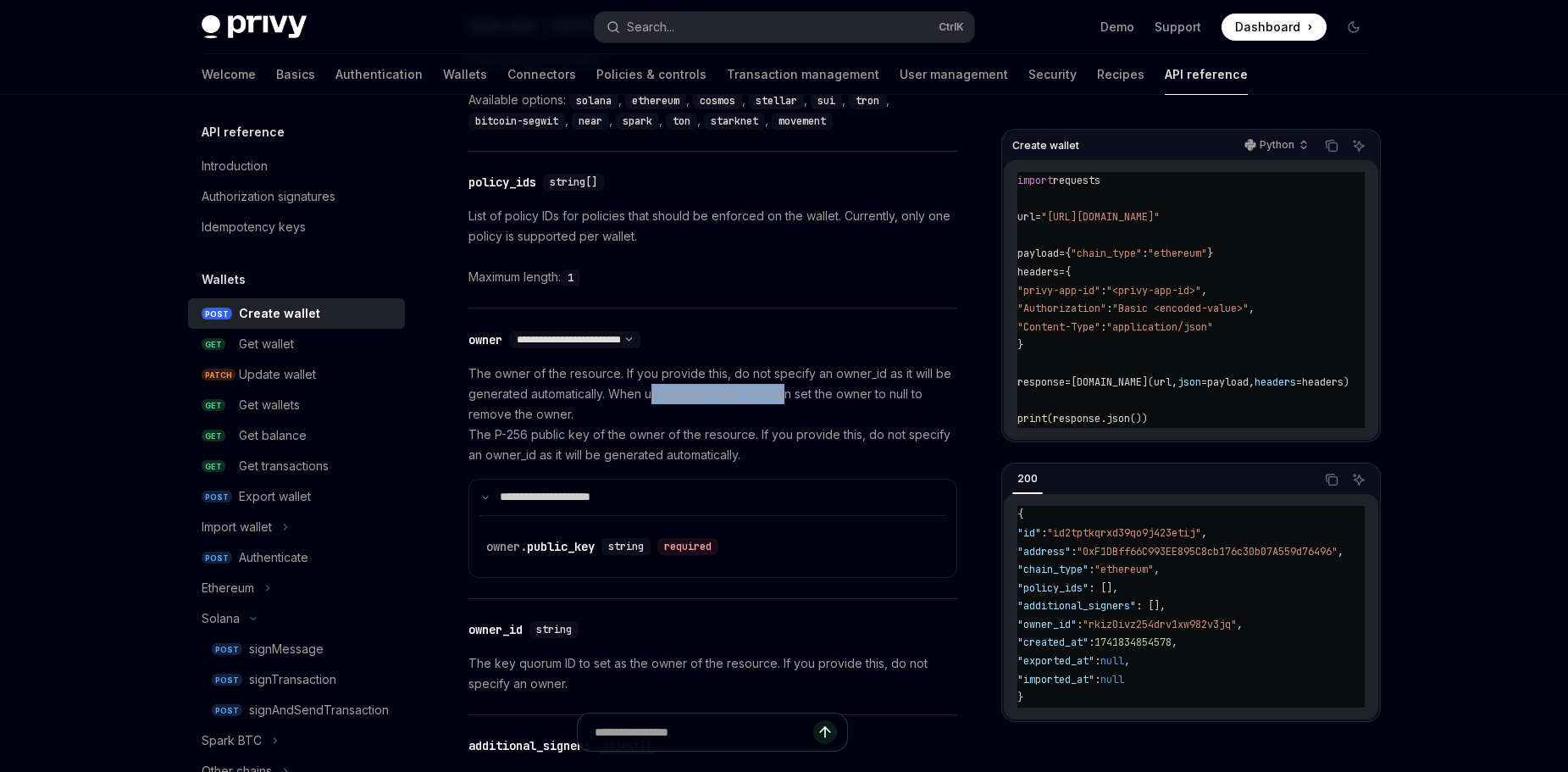
drag, startPoint x: 653, startPoint y: 394, endPoint x: 783, endPoint y: 387, distance: 130.2
click at [783, 387] on p "The owner of the resource. If you provide this, do not specify an owner_id as i…" at bounding box center [713, 415] width 489 height 101
click at [516, 406] on p "The owner of the resource. If you provide this, do not specify an owner_id as i…" at bounding box center [713, 415] width 489 height 101
click at [522, 491] on p "**********" at bounding box center [556, 497] width 113 height 15
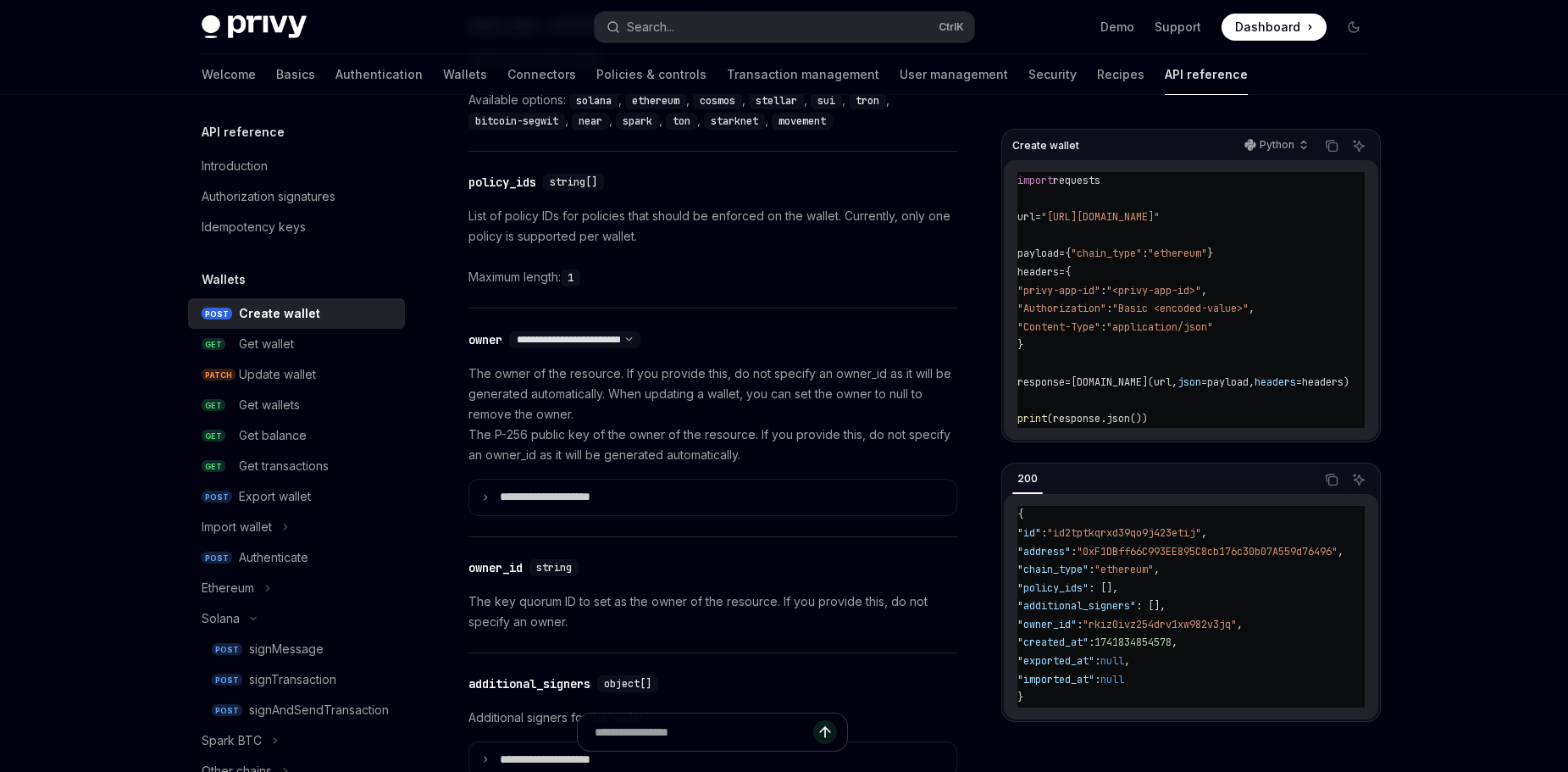
click at [533, 484] on summary "**********" at bounding box center [713, 497] width 487 height 35
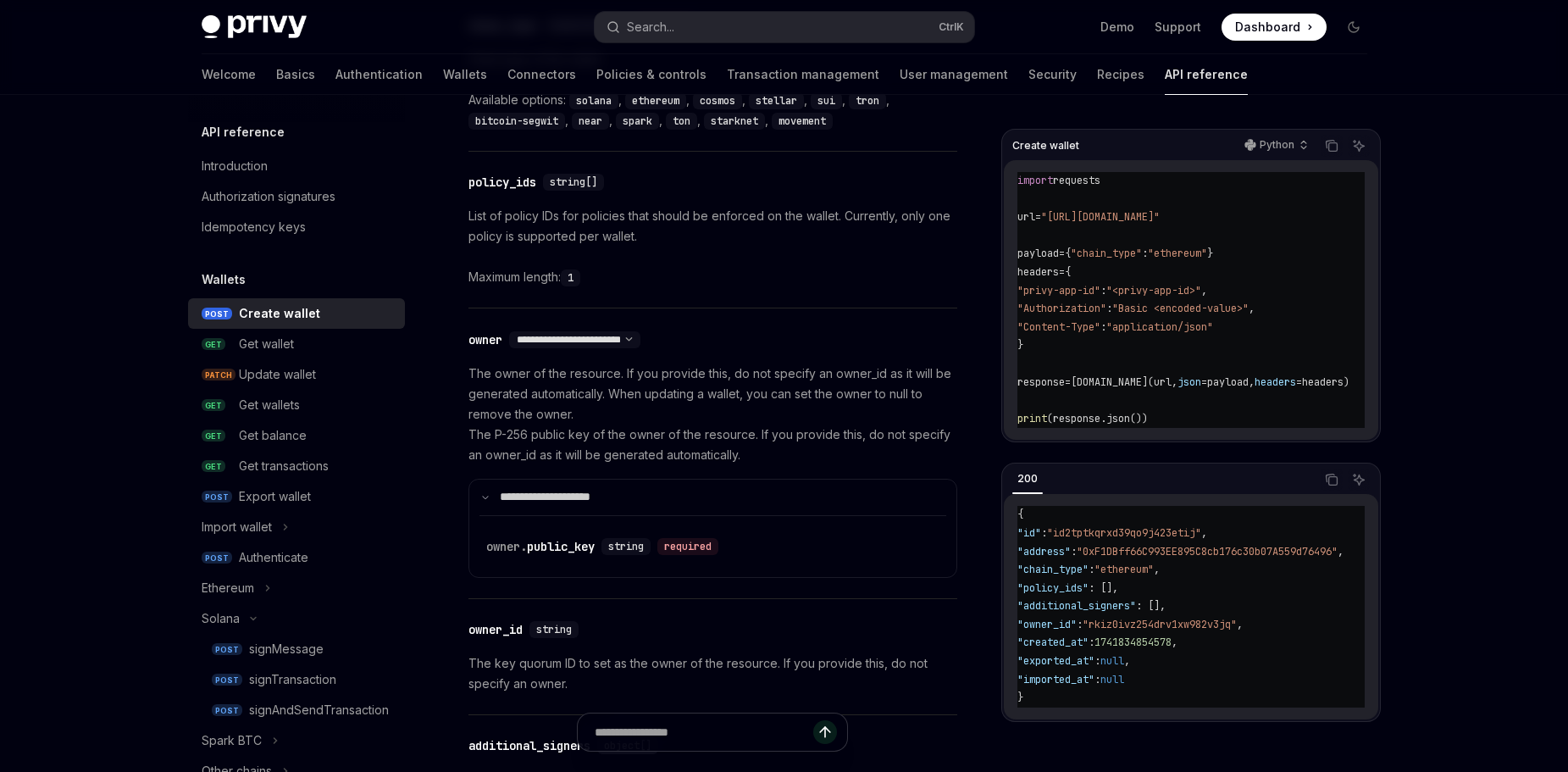
scroll to position [912, 0]
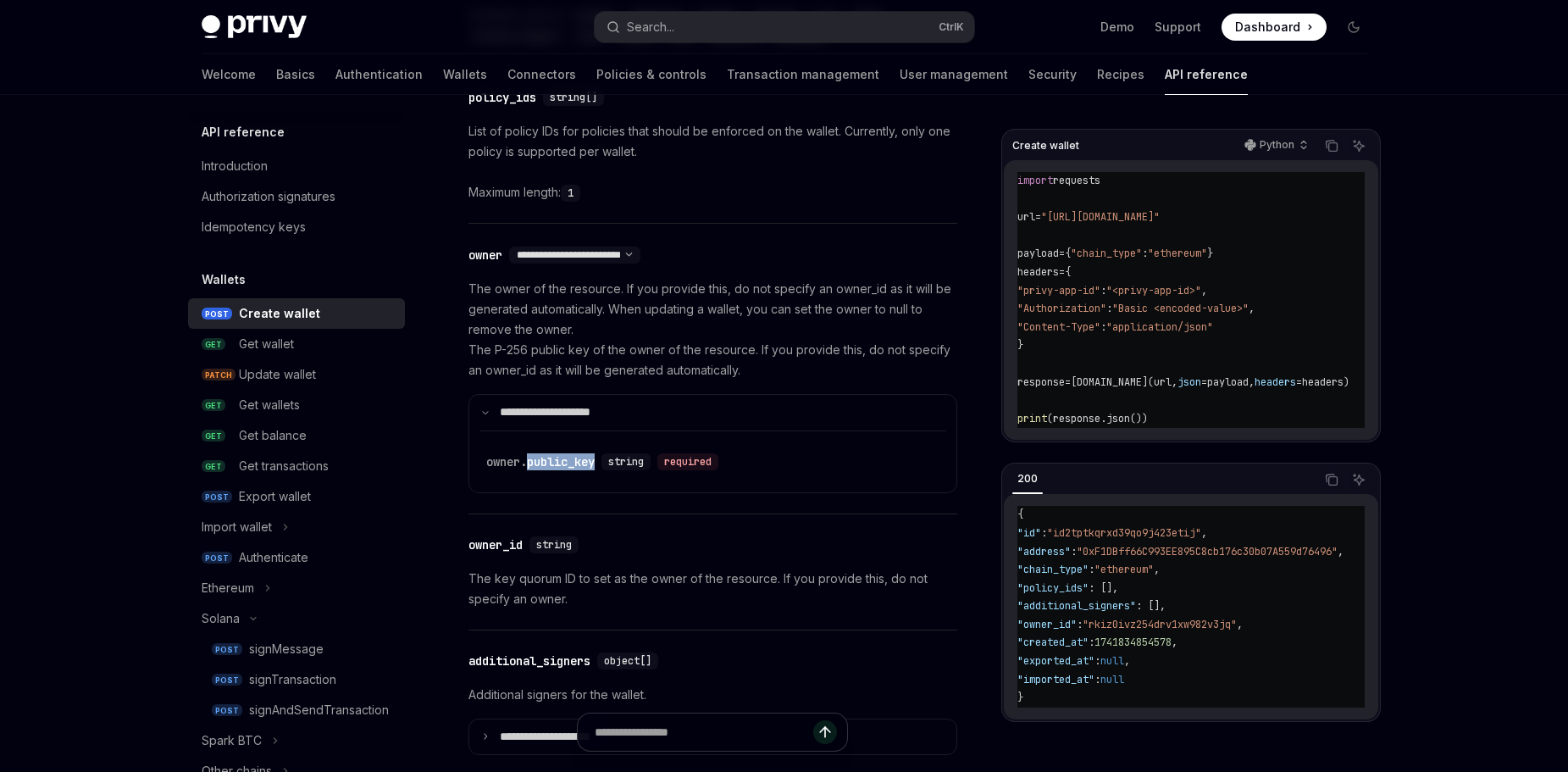
drag, startPoint x: 527, startPoint y: 462, endPoint x: 601, endPoint y: 463, distance: 74.0
click at [601, 463] on div "​ owner. public_key string required" at bounding box center [605, 462] width 239 height 17
click at [694, 338] on p "The owner of the resource. If you provide this, do not specify an owner_id as i…" at bounding box center [713, 329] width 489 height 101
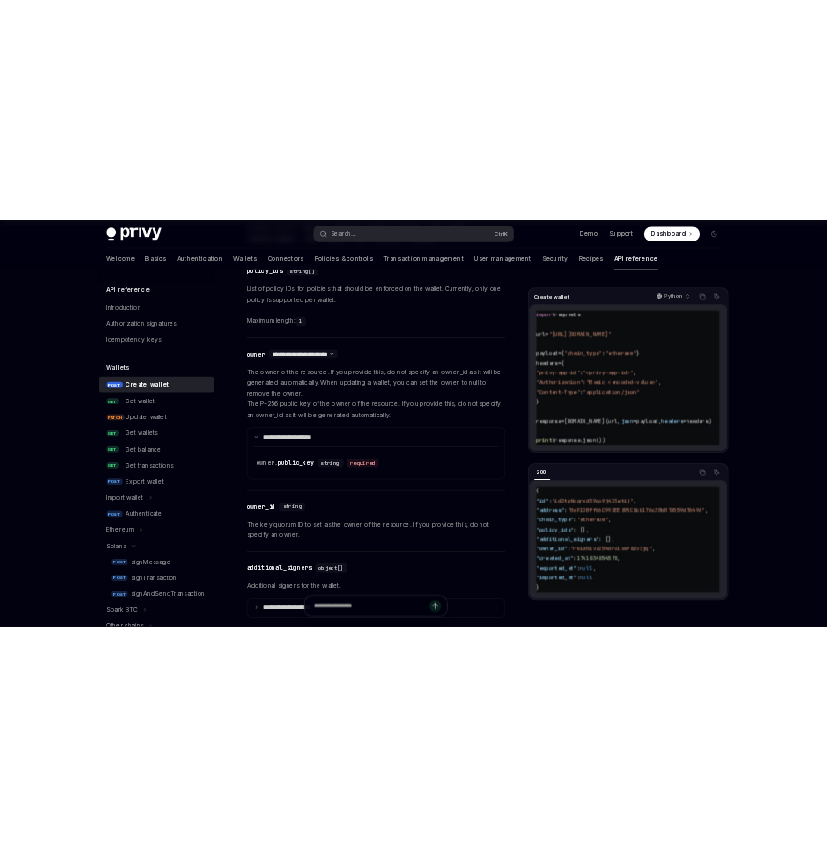
scroll to position [1102, 0]
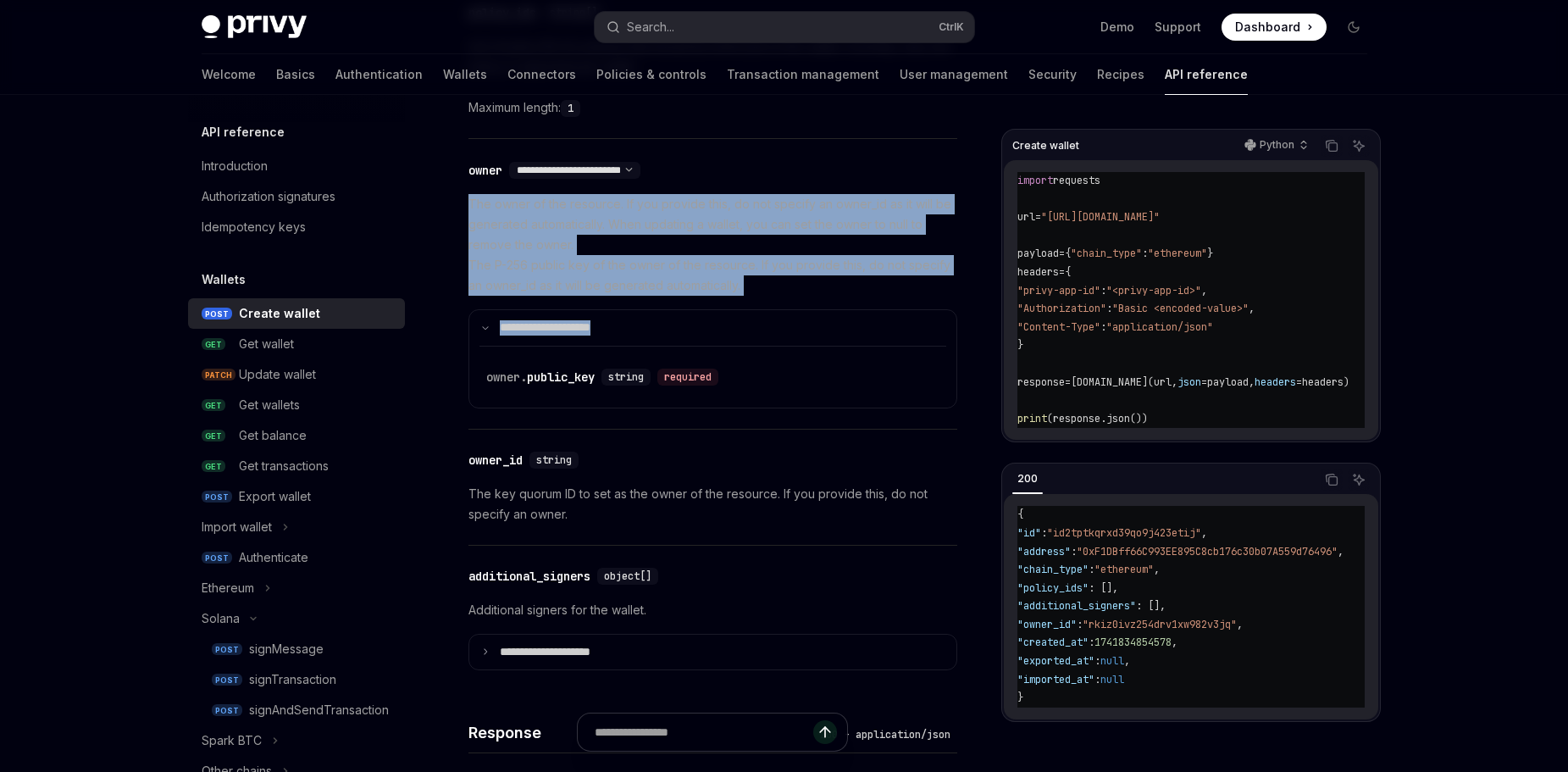
drag, startPoint x: 466, startPoint y: 202, endPoint x: 828, endPoint y: 302, distance: 375.6
click at [828, 302] on div "Wallets Create wallet OpenAI Open in ChatGPT Create a new wallet. OpenAI Open i…" at bounding box center [554, 663] width 813 height 3065
copy div "**********"
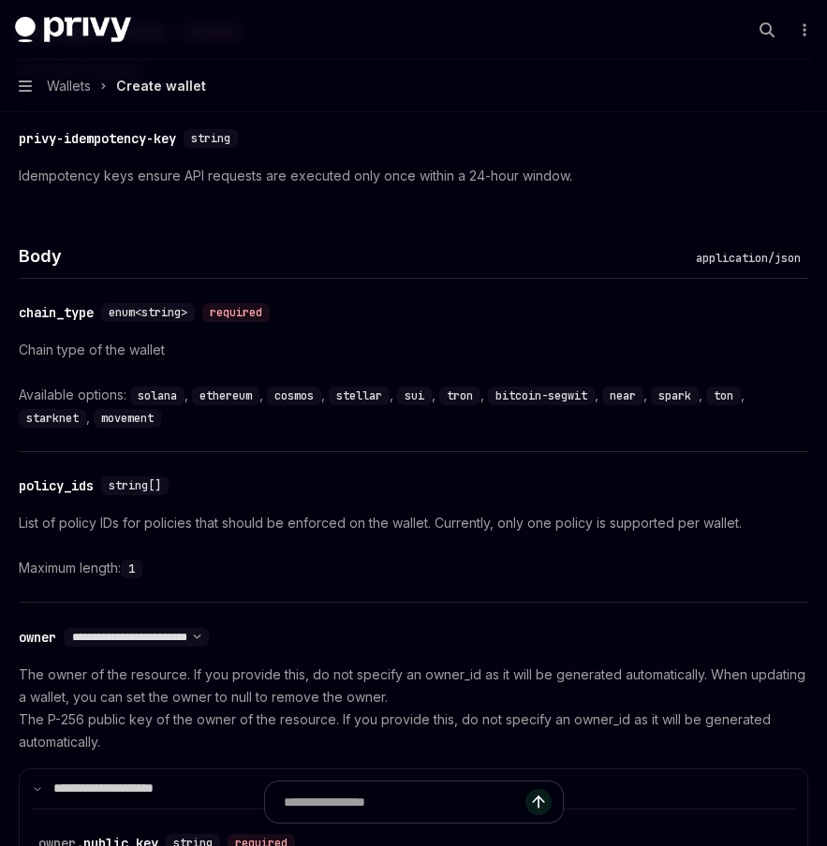
click at [220, 647] on div "**********" at bounding box center [404, 636] width 770 height 23
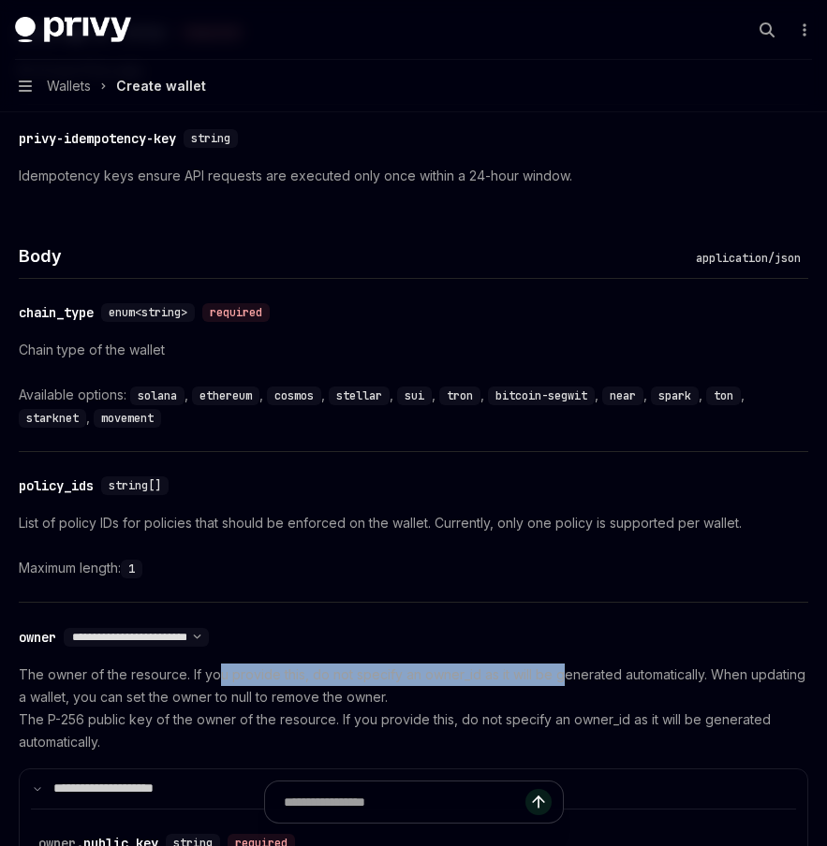
drag, startPoint x: 221, startPoint y: 681, endPoint x: 562, endPoint y: 667, distance: 341.0
click at [562, 667] on p "The owner of the resource. If you provide this, do not specify an owner_id as i…" at bounding box center [413, 709] width 789 height 90
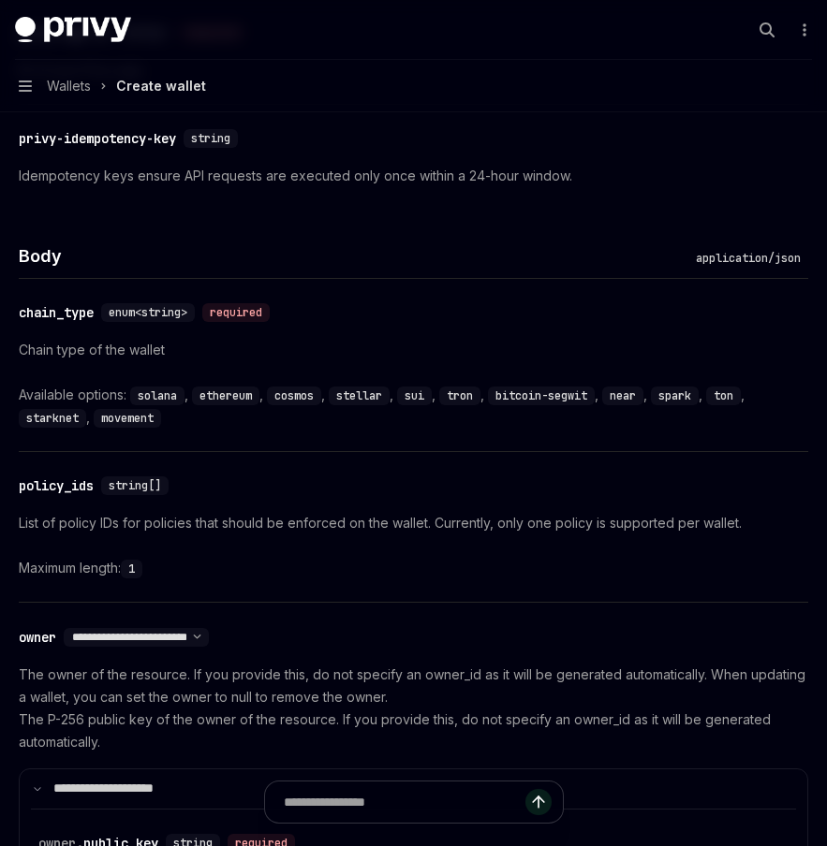
click at [81, 691] on p "The owner of the resource. If you provide this, do not specify an owner_id as i…" at bounding box center [413, 709] width 789 height 90
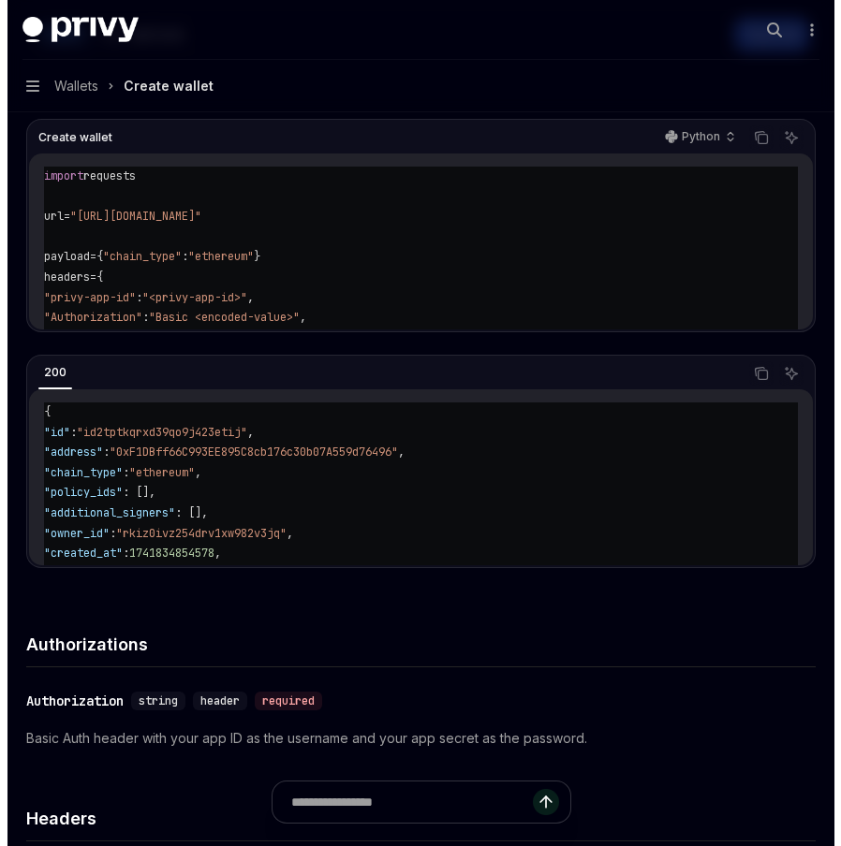
scroll to position [72, 0]
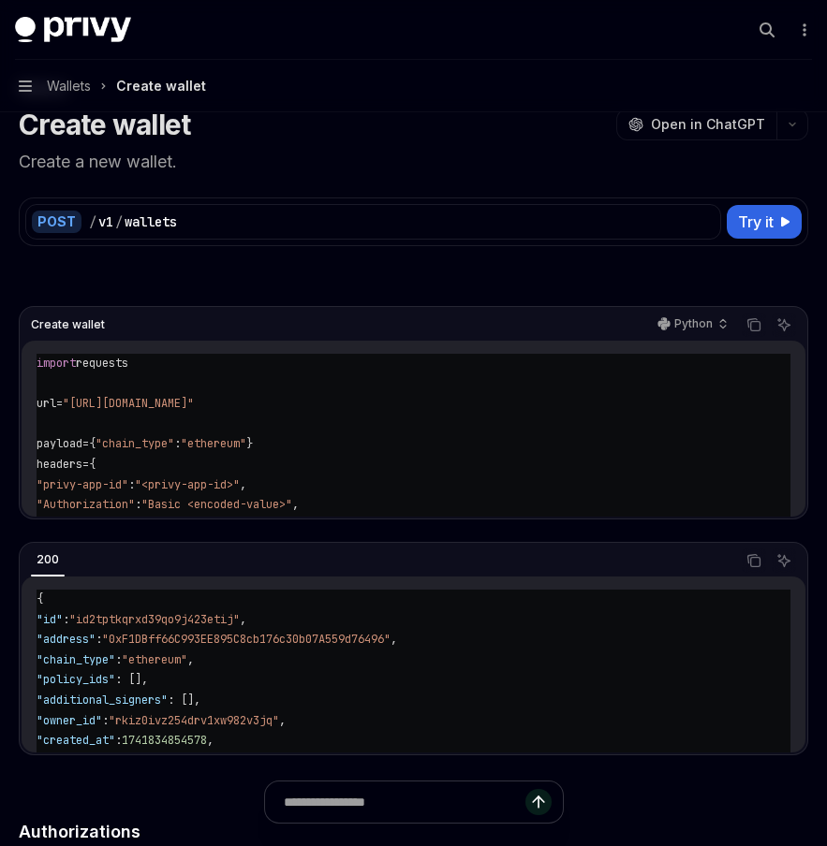
click at [74, 93] on span "Wallets" at bounding box center [69, 86] width 44 height 22
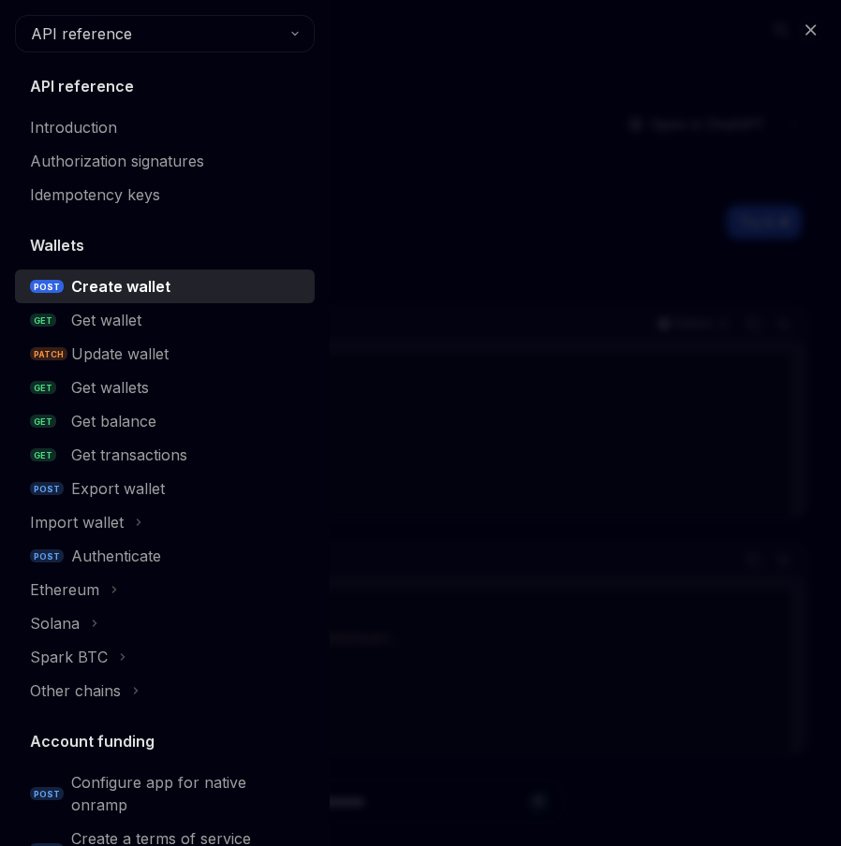
click at [105, 132] on div "Introduction" at bounding box center [73, 127] width 87 height 22
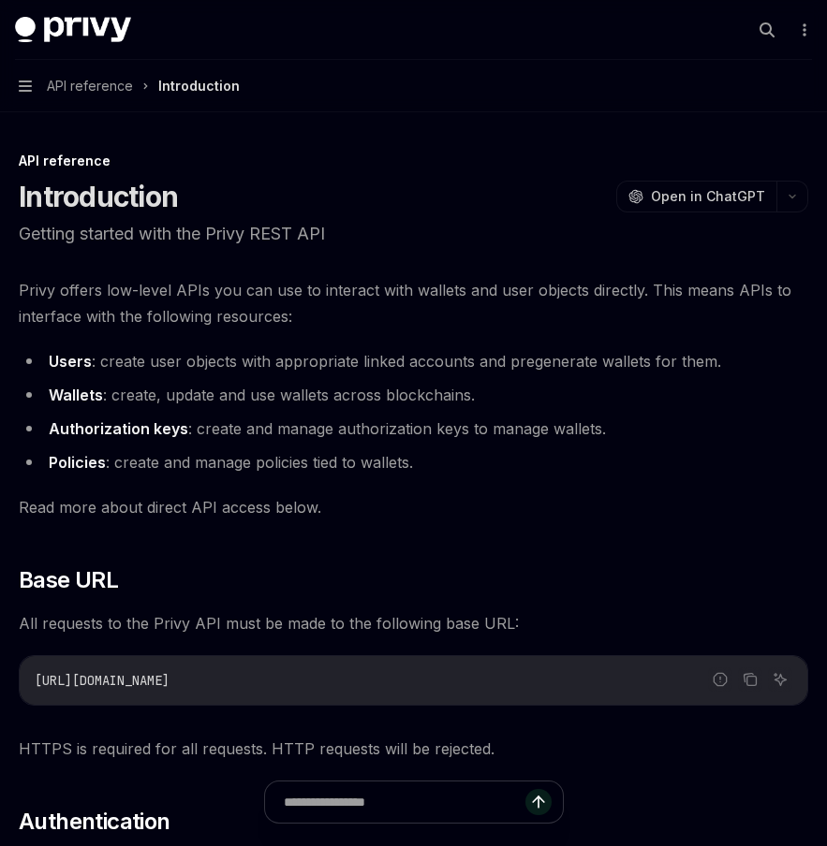
type textarea "*"
